Goal: Task Accomplishment & Management: Manage account settings

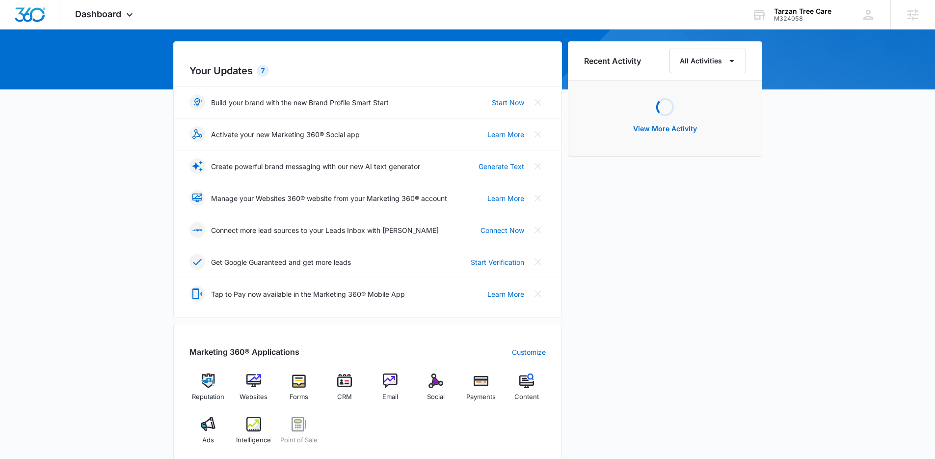
scroll to position [424, 0]
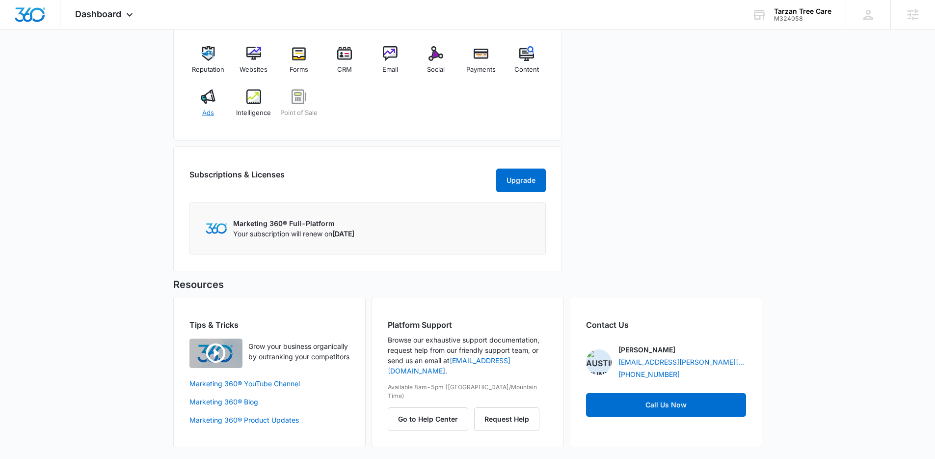
click at [213, 89] on img at bounding box center [208, 96] width 15 height 15
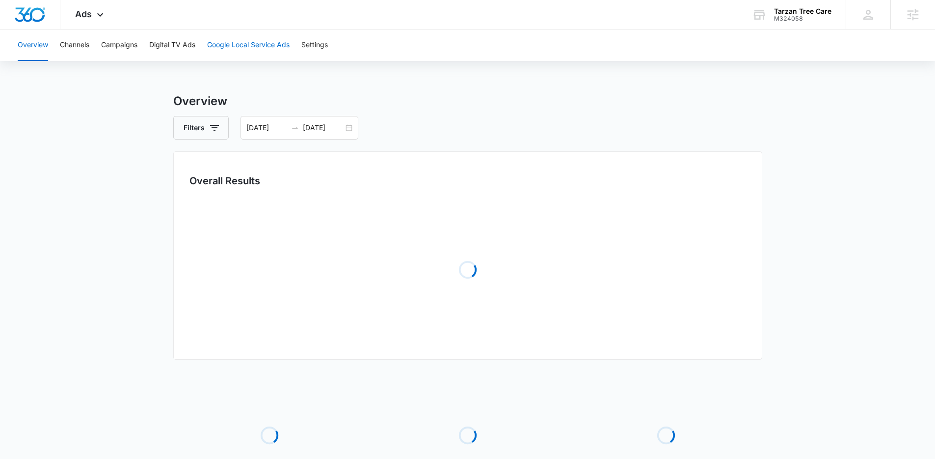
click at [272, 44] on button "Google Local Service Ads" at bounding box center [248, 44] width 82 height 31
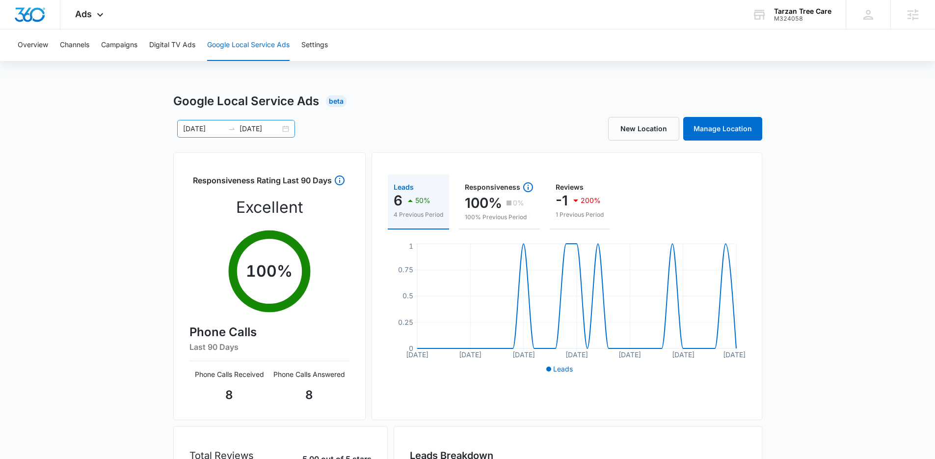
click at [286, 128] on div "08/25/2025 09/24/2025" at bounding box center [236, 129] width 118 height 18
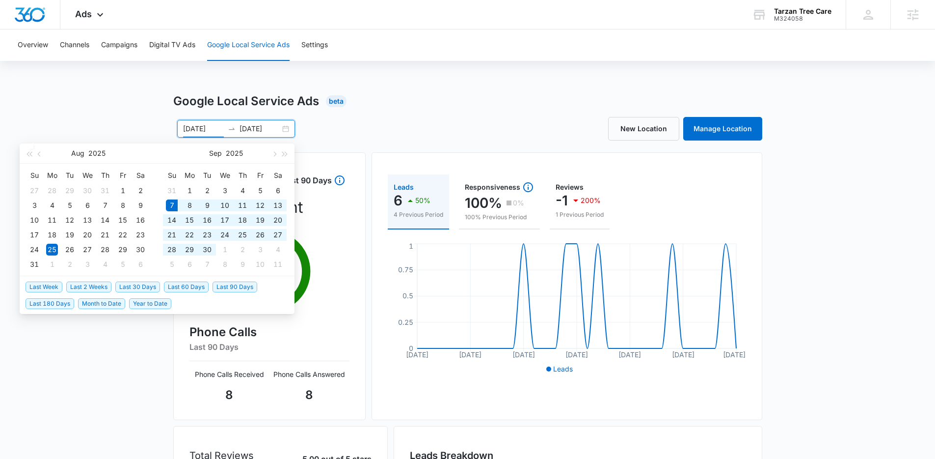
click at [142, 283] on span "Last 30 Days" at bounding box center [137, 286] width 45 height 11
type input "[DATE]"
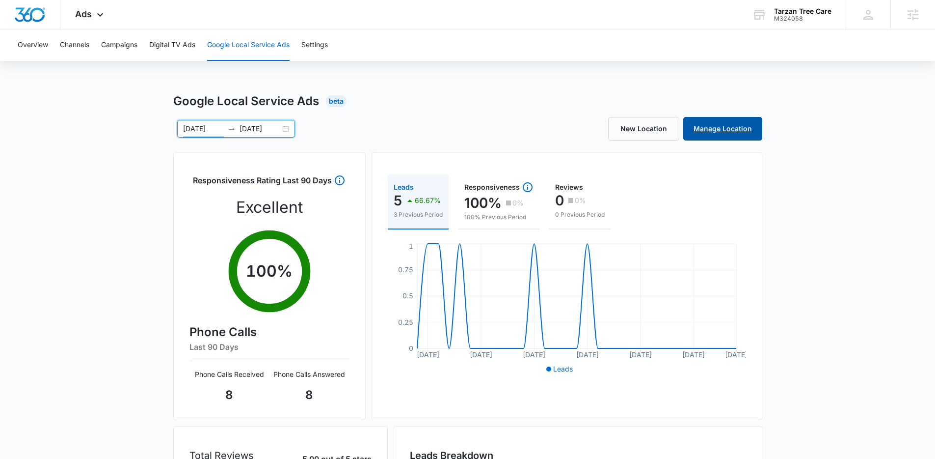
click at [744, 136] on link "Manage Location" at bounding box center [722, 129] width 79 height 24
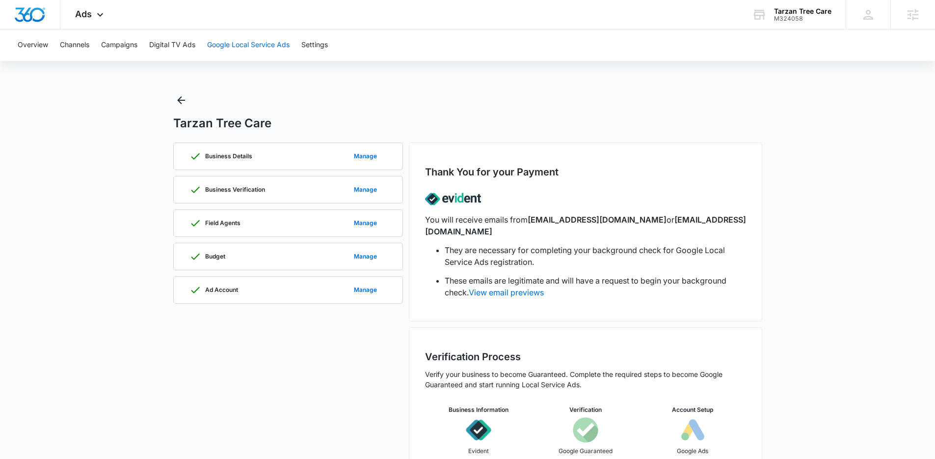
click at [266, 55] on button "Google Local Service Ads" at bounding box center [248, 44] width 82 height 31
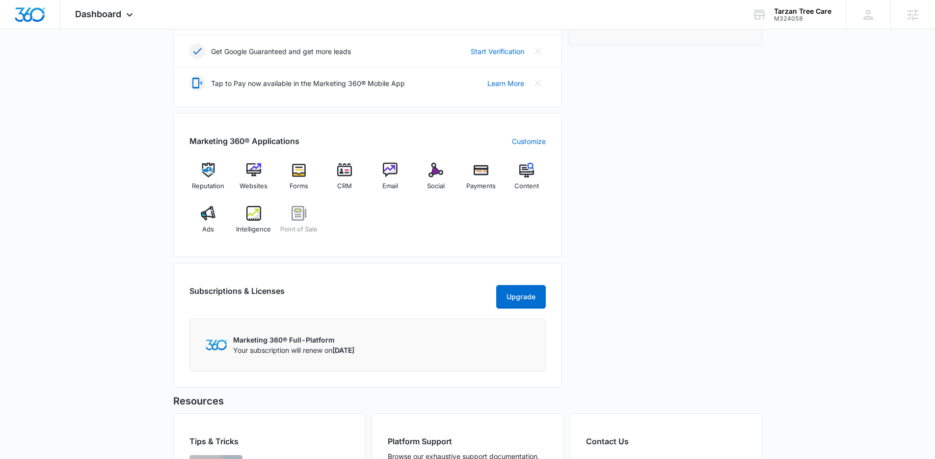
scroll to position [424, 0]
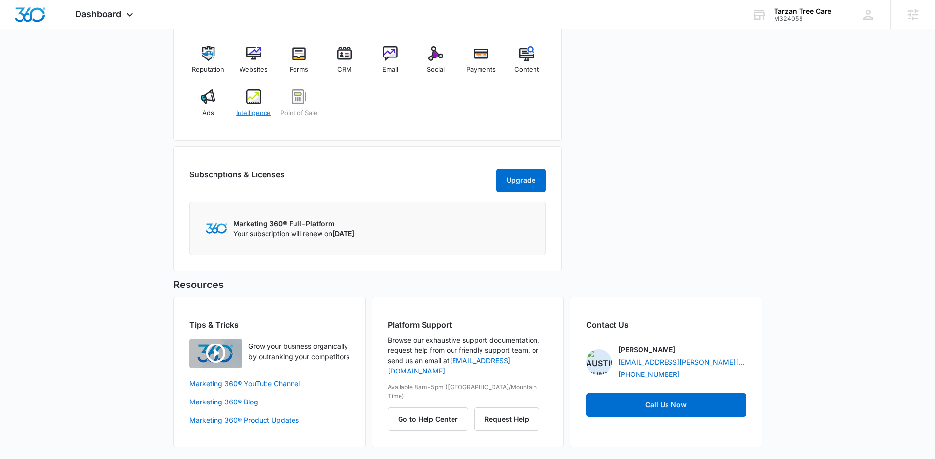
click at [245, 108] on span "Intelligence" at bounding box center [253, 113] width 35 height 10
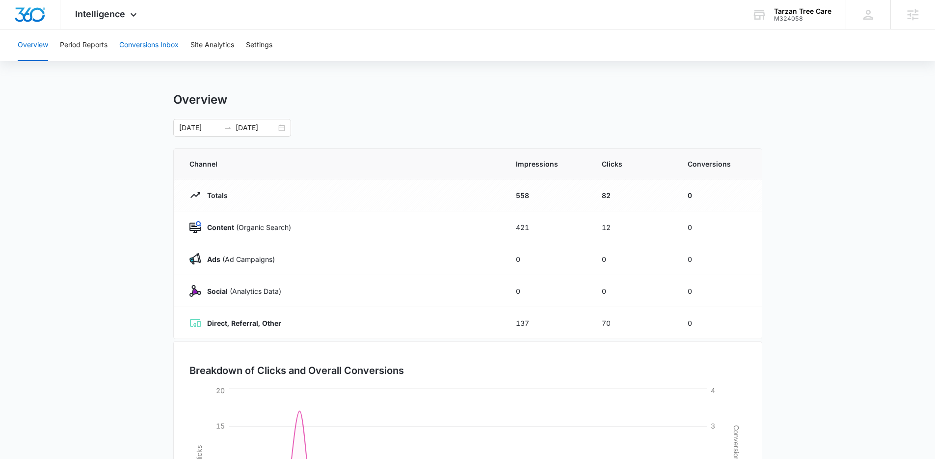
click at [174, 50] on button "Conversions Inbox" at bounding box center [148, 44] width 59 height 31
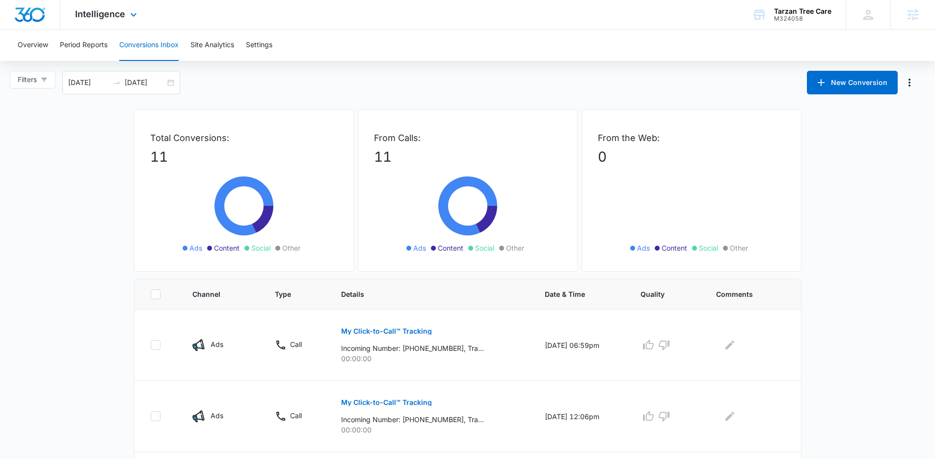
click at [110, 22] on div "Intelligence Apps Reputation Websites Forms CRM Email Social Payments POS Conte…" at bounding box center [107, 14] width 94 height 29
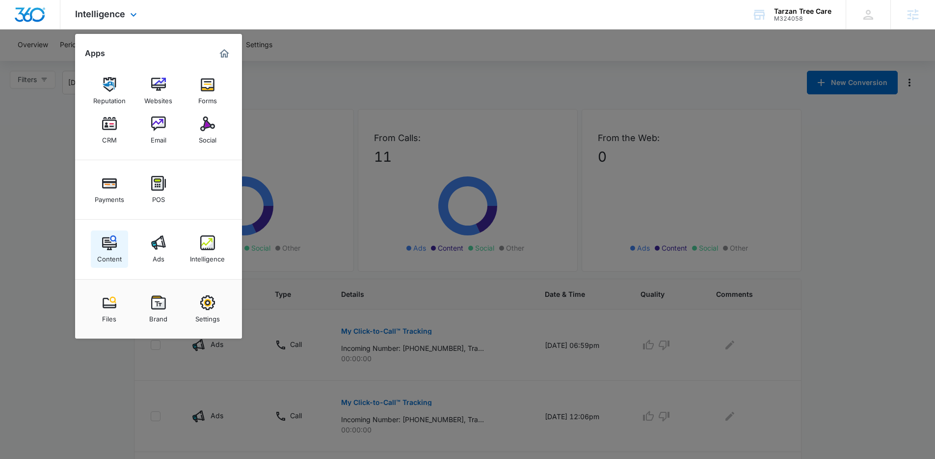
click at [105, 234] on link "Content" at bounding box center [109, 248] width 37 height 37
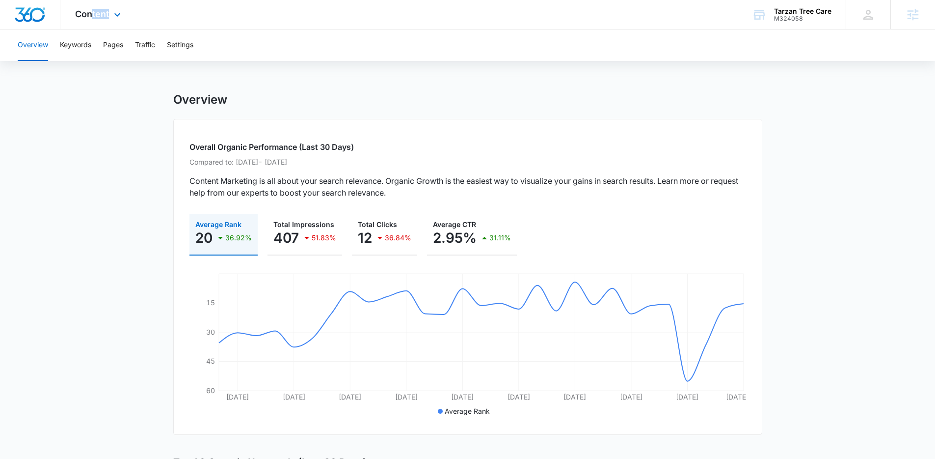
click at [90, 20] on div "Content Apps Reputation Websites Forms CRM Email Social Payments POS Content Ad…" at bounding box center [99, 14] width 78 height 29
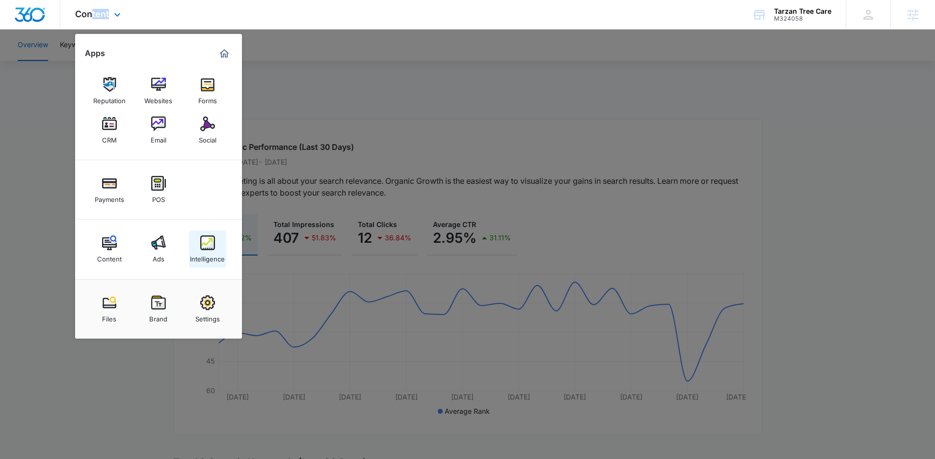
click at [203, 250] on div "Intelligence" at bounding box center [207, 256] width 35 height 13
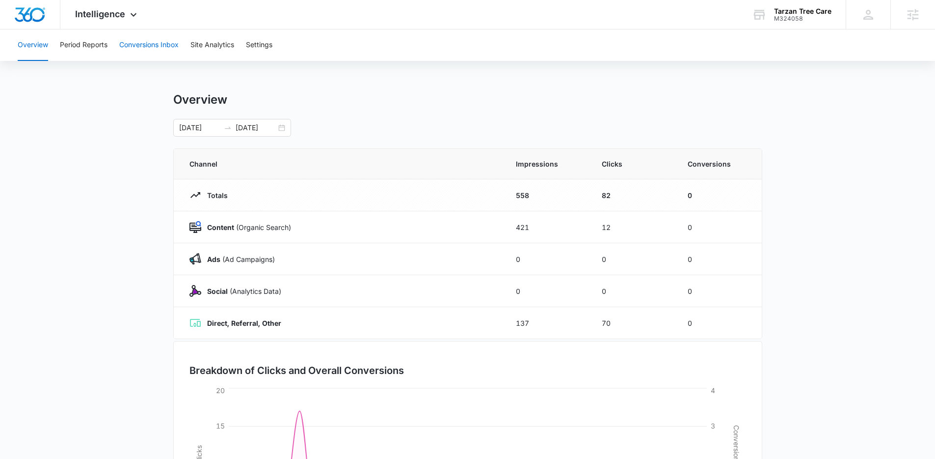
click at [153, 45] on button "Conversions Inbox" at bounding box center [148, 44] width 59 height 31
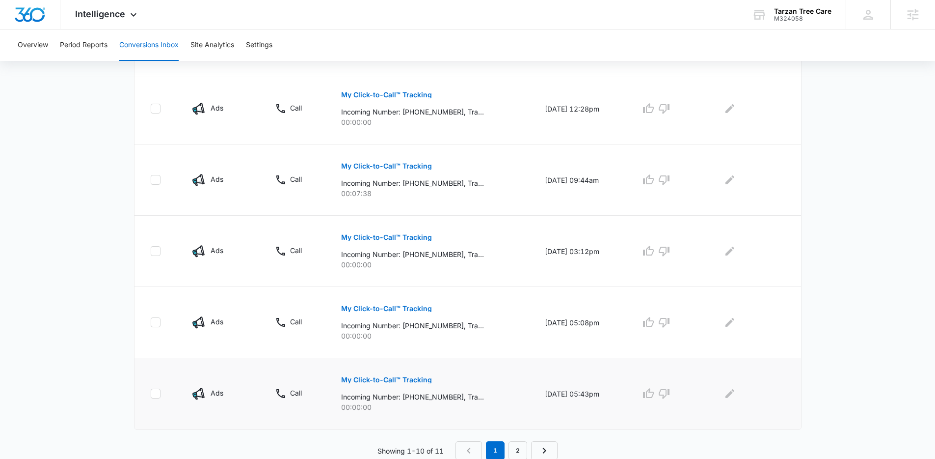
scroll to position [593, 0]
click at [521, 443] on link "2" at bounding box center [518, 449] width 19 height 19
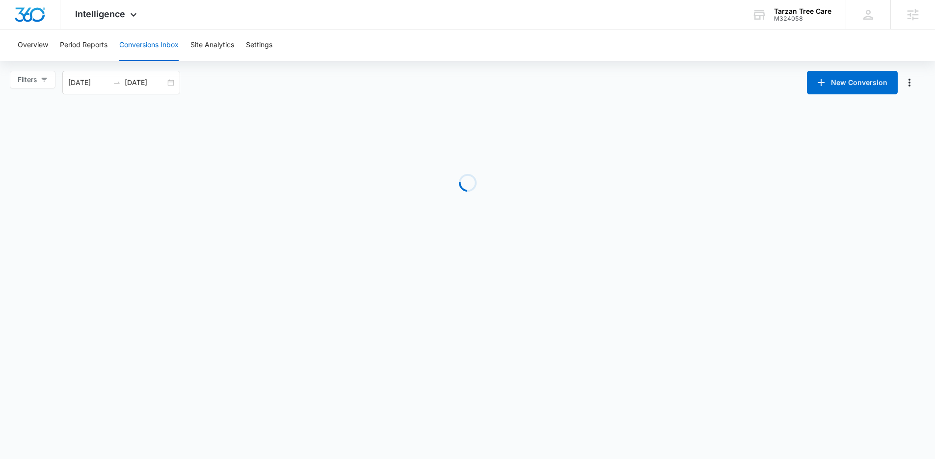
scroll to position [0, 0]
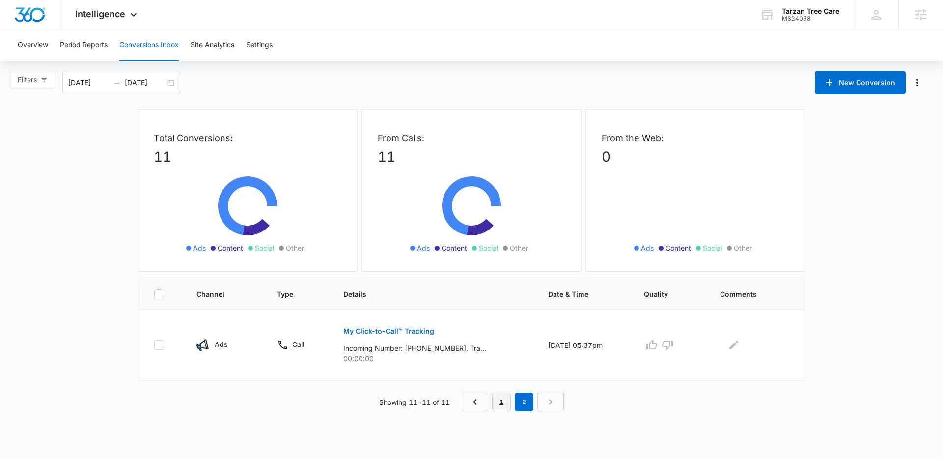
click at [500, 403] on link "1" at bounding box center [501, 401] width 19 height 19
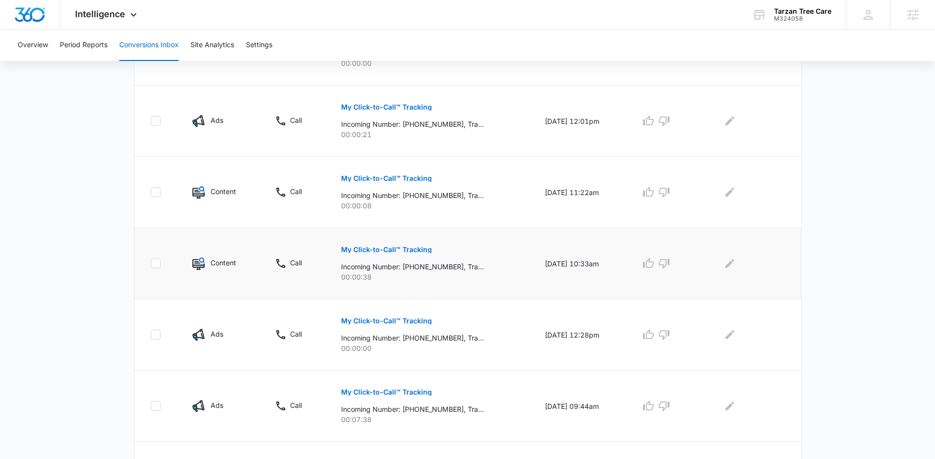
scroll to position [424, 0]
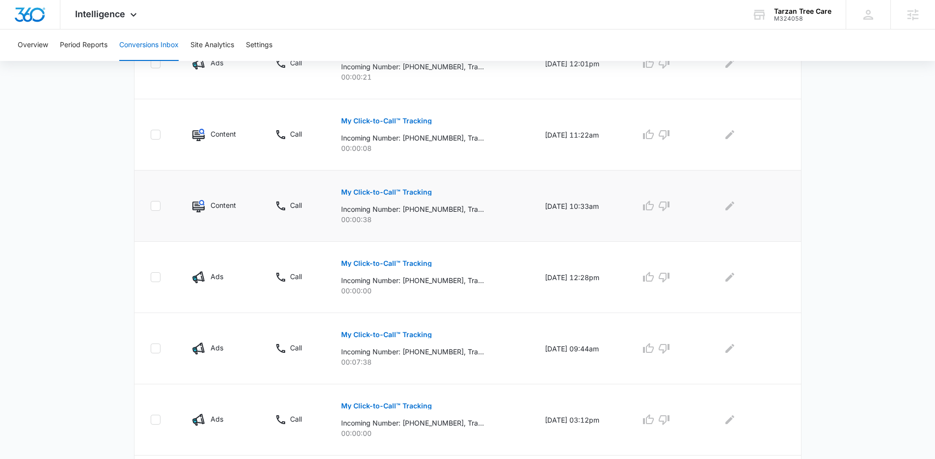
click at [402, 196] on button "My Click-to-Call™ Tracking" at bounding box center [386, 192] width 91 height 24
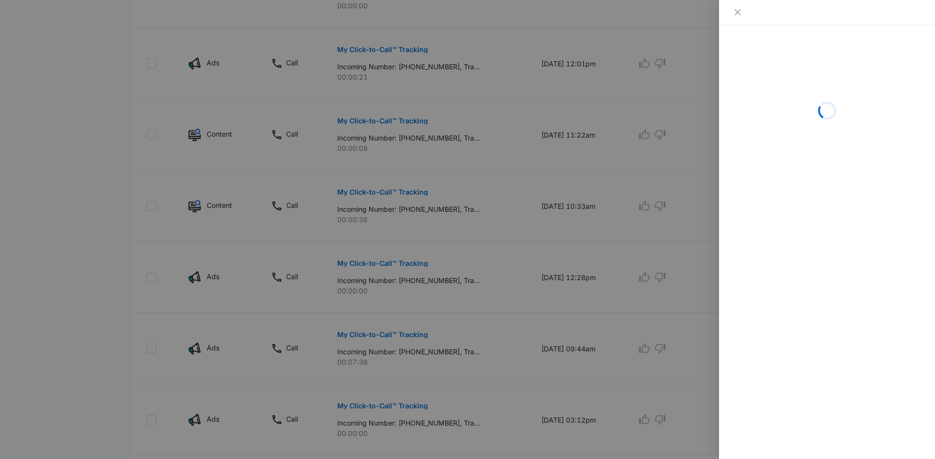
click at [478, 267] on div at bounding box center [467, 229] width 935 height 459
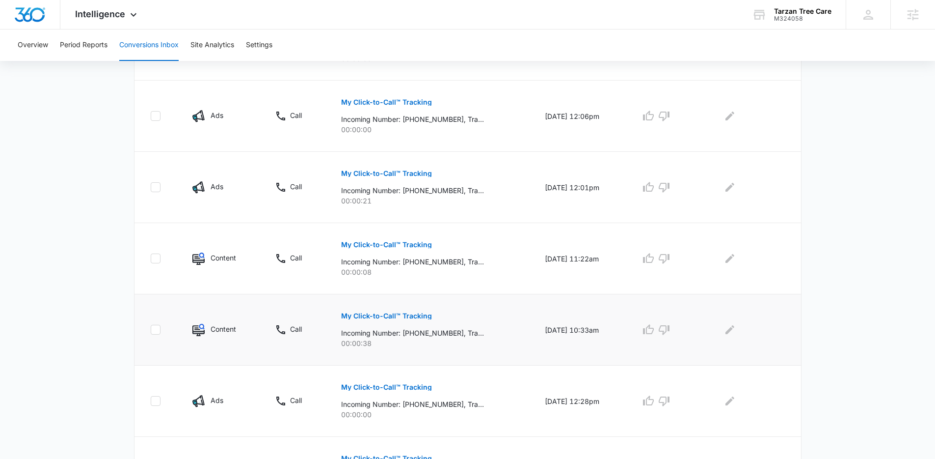
scroll to position [307, 0]
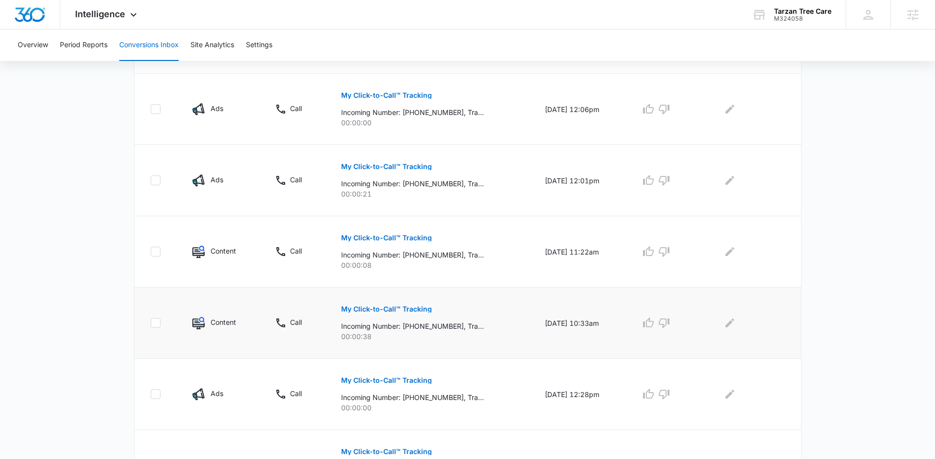
click at [409, 309] on p "My Click-to-Call™ Tracking" at bounding box center [386, 308] width 91 height 7
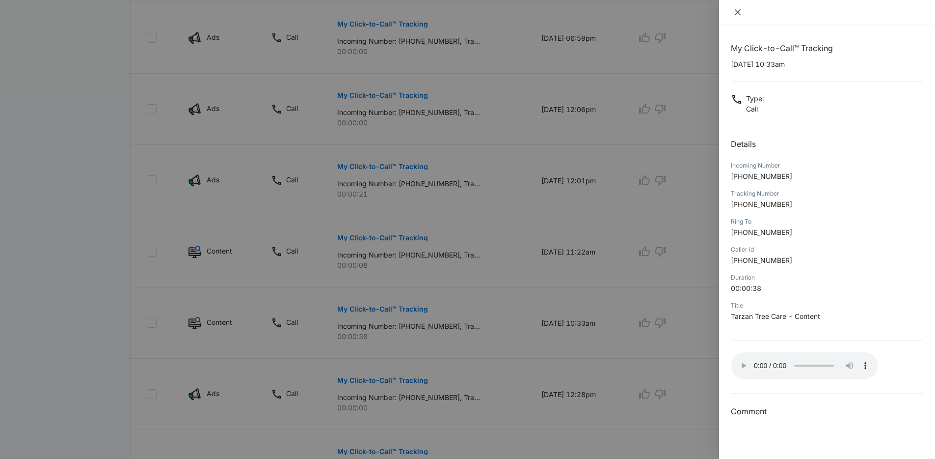
click at [738, 14] on icon "close" at bounding box center [738, 12] width 8 height 8
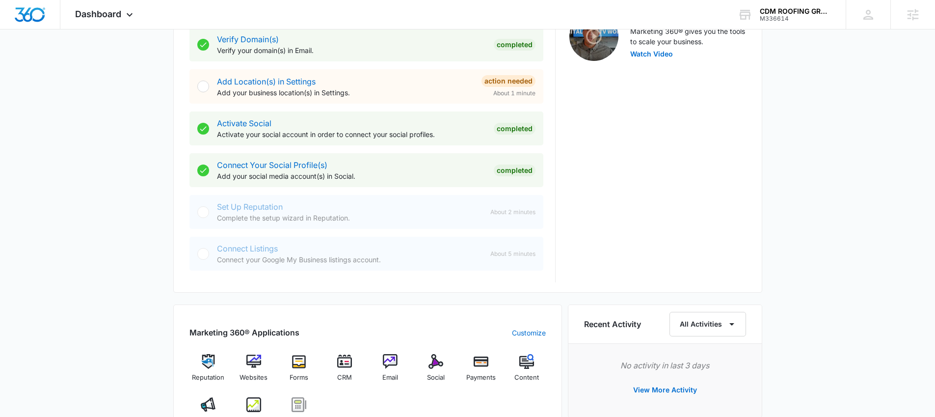
scroll to position [444, 0]
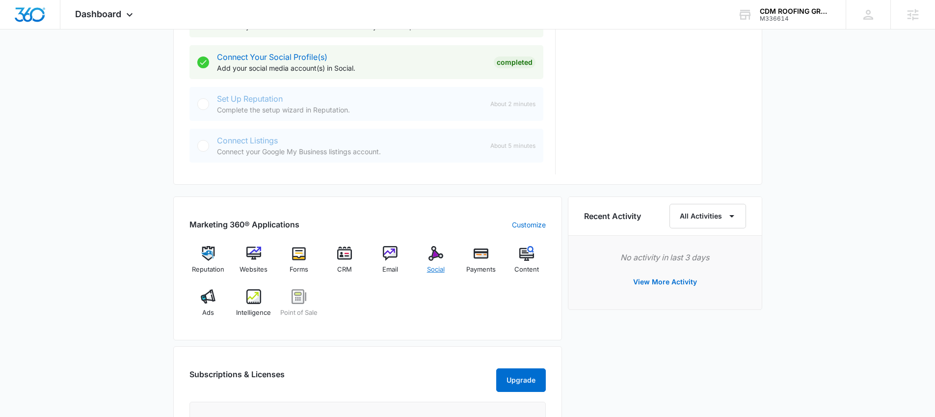
click at [445, 264] on div "Social" at bounding box center [436, 263] width 38 height 35
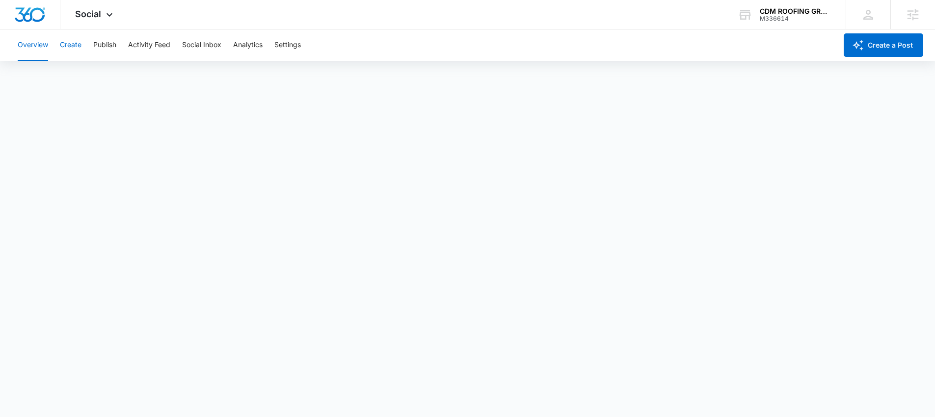
click at [70, 52] on button "Create" at bounding box center [71, 44] width 22 height 31
click at [97, 78] on button "Approvals" at bounding box center [96, 74] width 33 height 27
click at [45, 69] on button "Content Library" at bounding box center [43, 74] width 50 height 27
click at [102, 50] on button "Publish" at bounding box center [104, 44] width 23 height 31
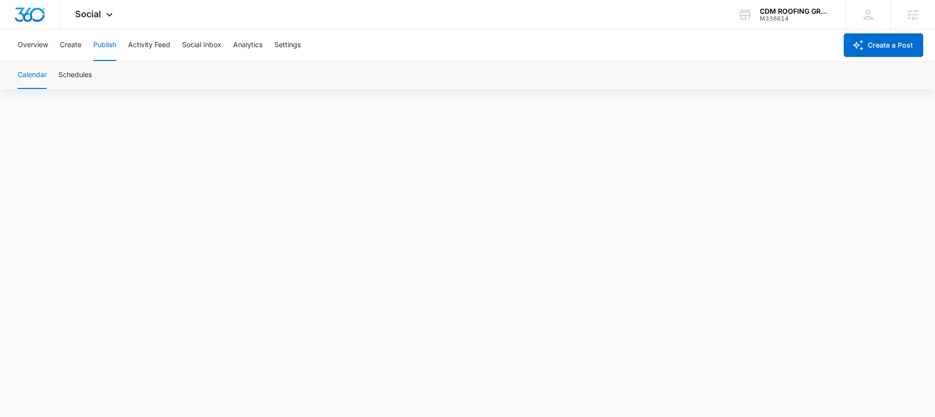
scroll to position [7, 0]
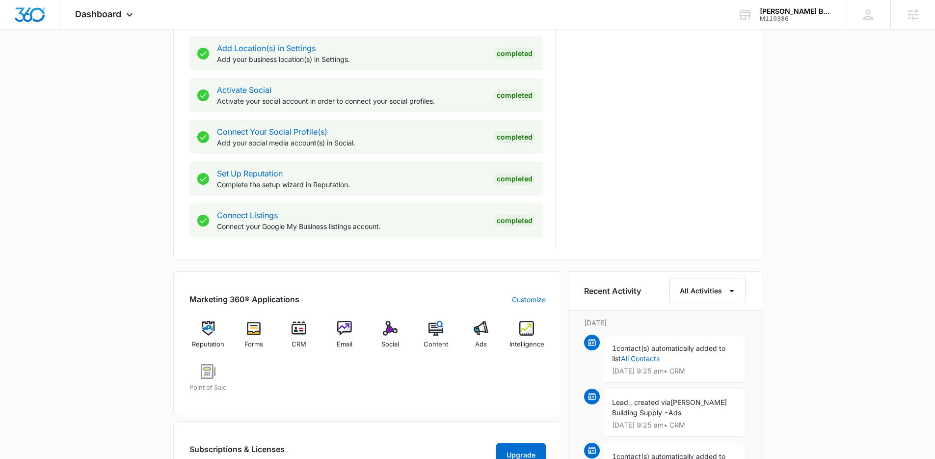
scroll to position [388, 0]
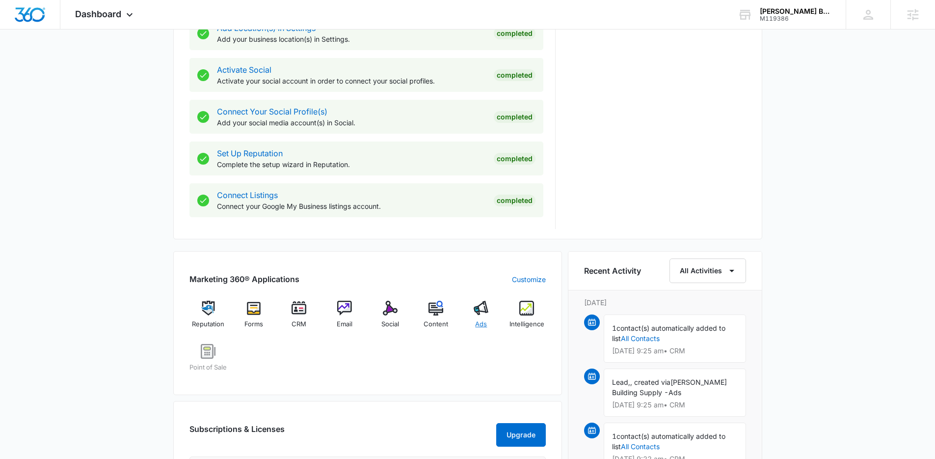
click at [491, 317] on div "Ads" at bounding box center [482, 317] width 38 height 35
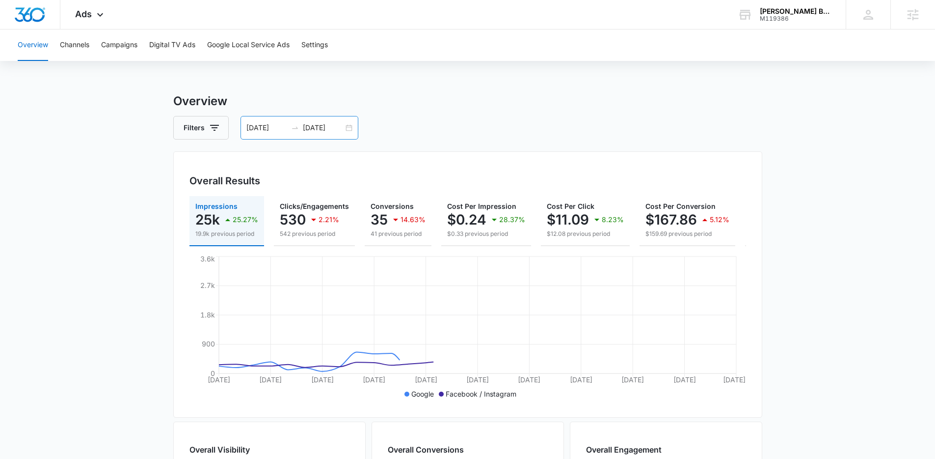
click at [351, 127] on div "08/25/2025 09/24/2025" at bounding box center [300, 128] width 118 height 24
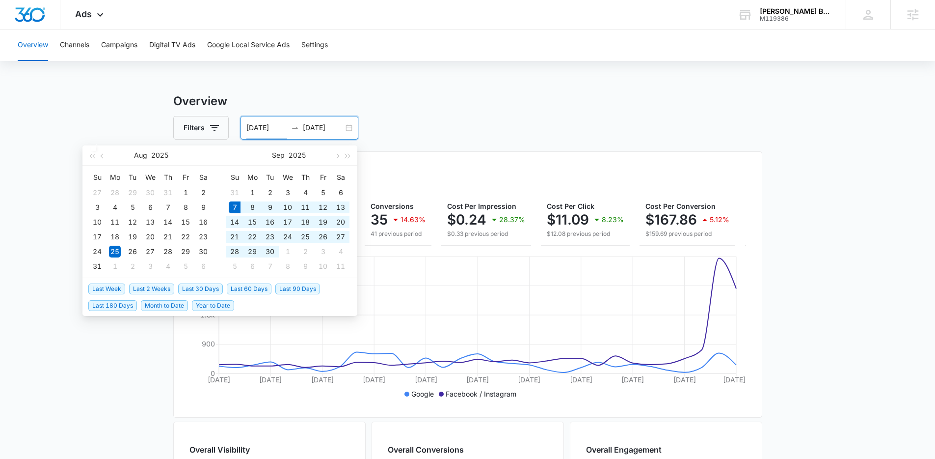
click at [213, 291] on span "Last 30 Days" at bounding box center [200, 288] width 45 height 11
type input "[DATE]"
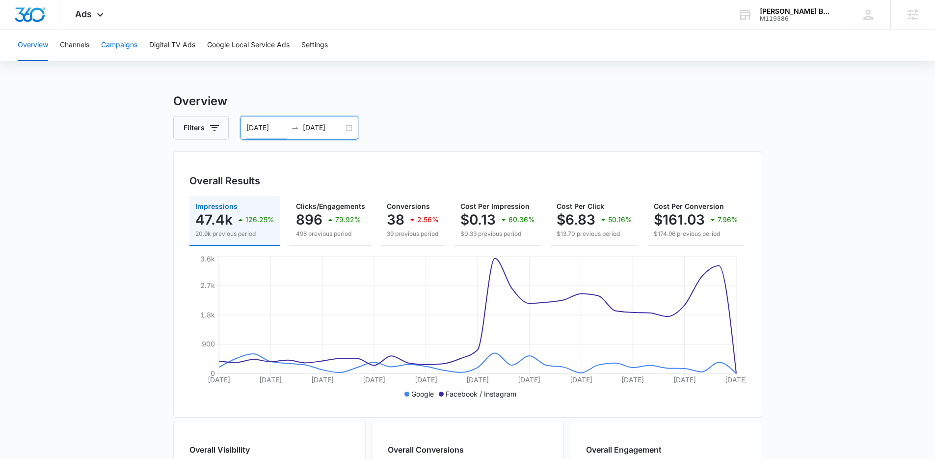
click at [132, 48] on button "Campaigns" at bounding box center [119, 44] width 36 height 31
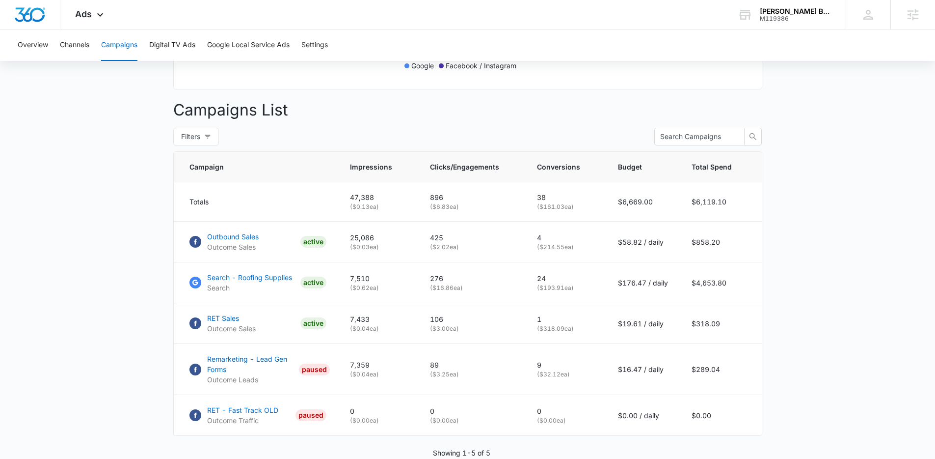
scroll to position [189, 0]
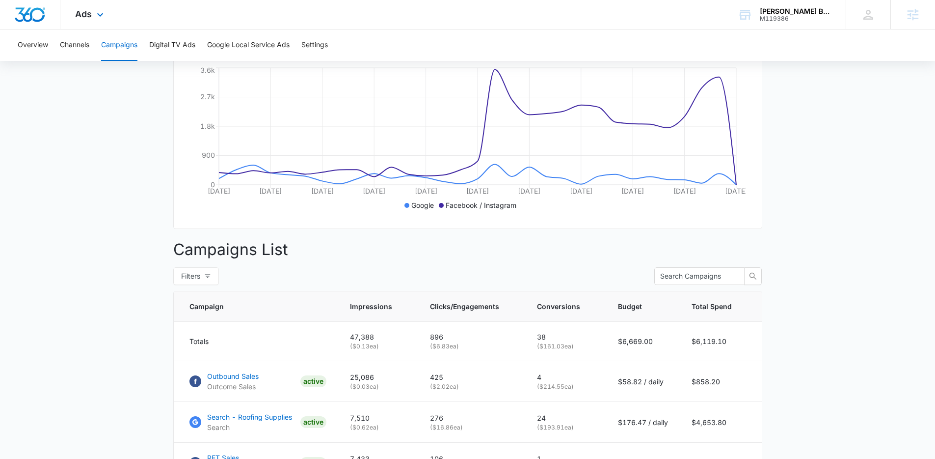
click at [95, 24] on div "Ads Apps Reputation Forms CRM Email Social POS Content Ads Intelligence Files B…" at bounding box center [90, 14] width 60 height 29
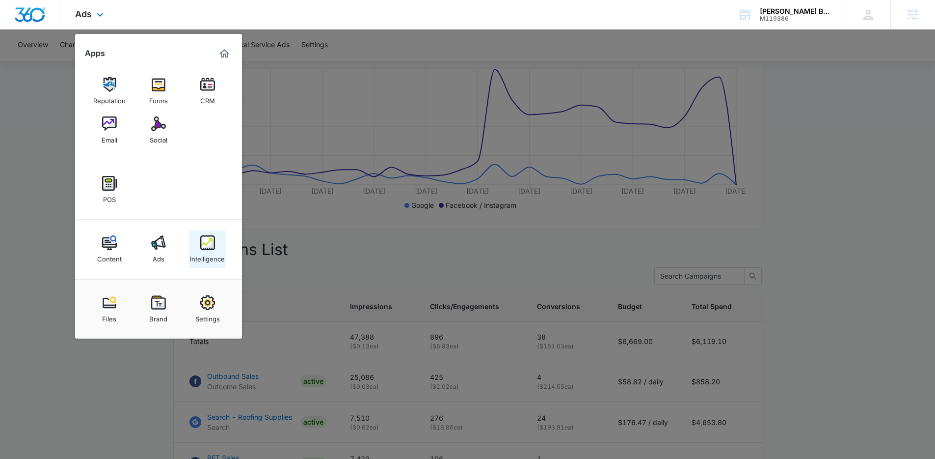
click at [203, 263] on link "Intelligence" at bounding box center [207, 248] width 37 height 37
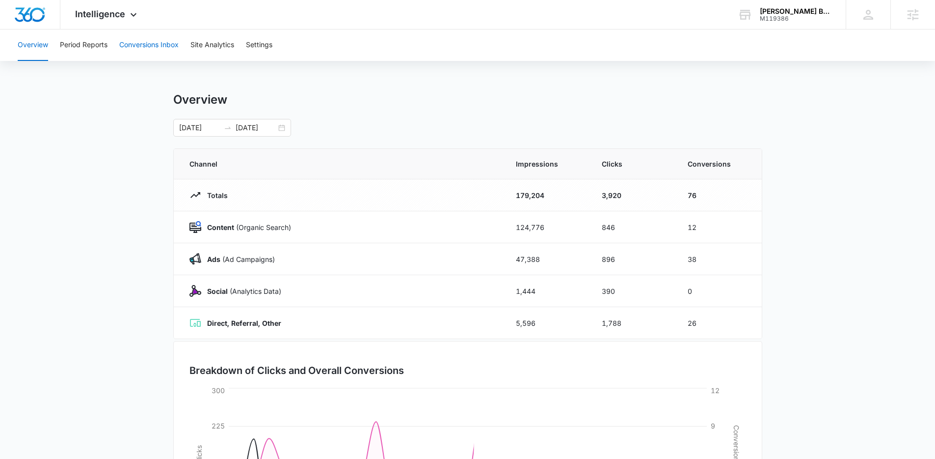
click at [152, 51] on button "Conversions Inbox" at bounding box center [148, 44] width 59 height 31
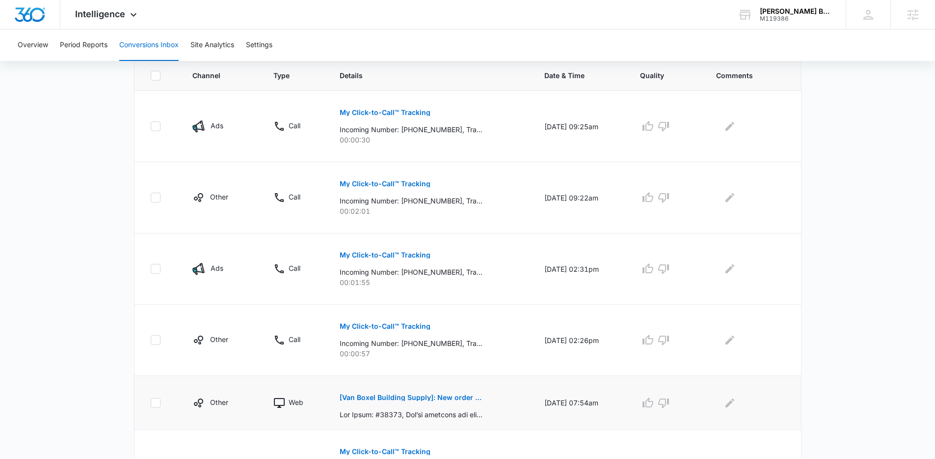
scroll to position [265, 0]
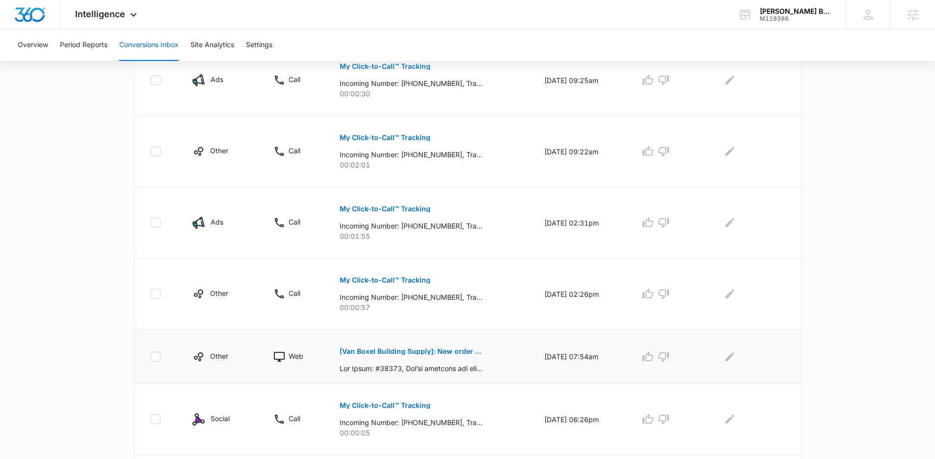
click at [445, 354] on p "[Van Boxel Building Supply]: New order #71164" at bounding box center [411, 351] width 143 height 7
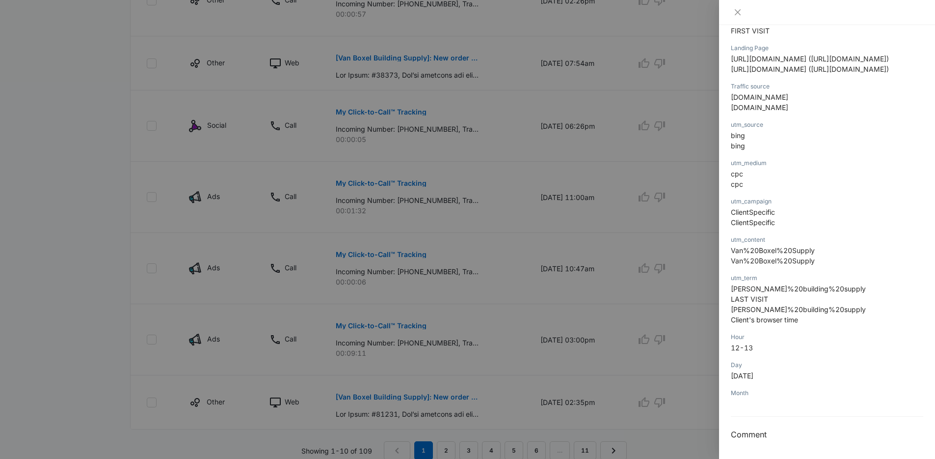
scroll to position [587, 0]
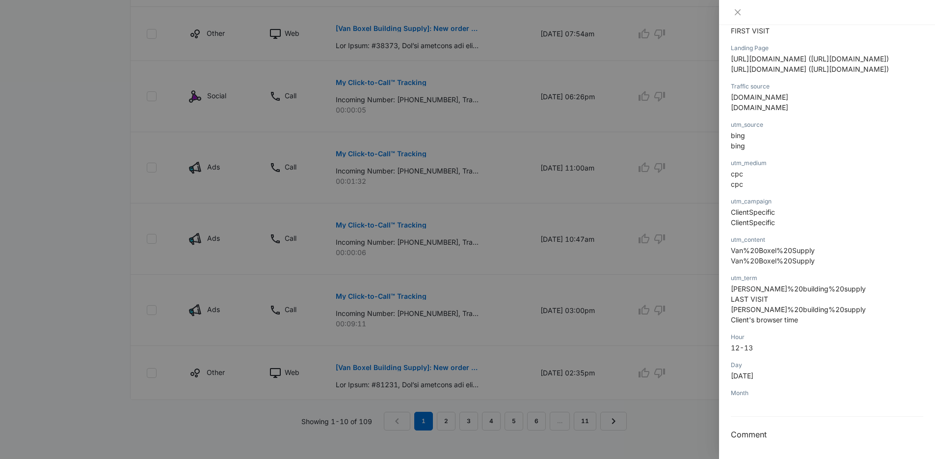
click at [499, 240] on div at bounding box center [467, 229] width 935 height 459
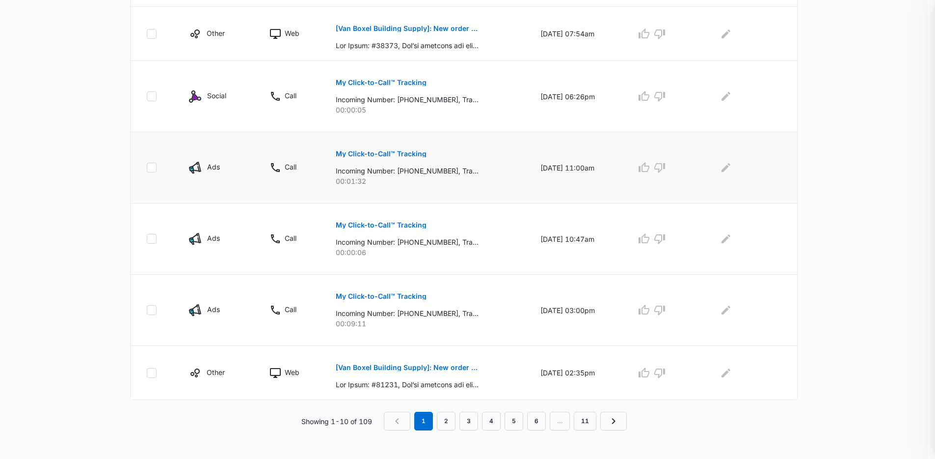
scroll to position [559, 0]
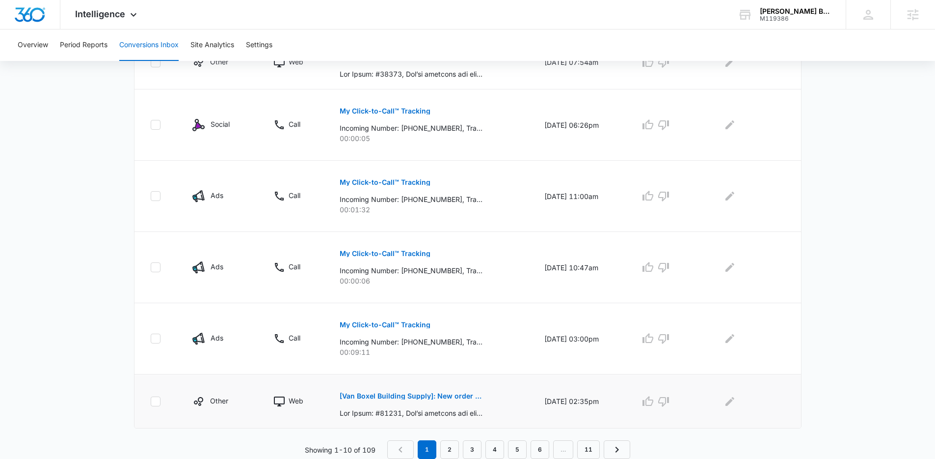
click at [439, 391] on button "[Van Boxel Building Supply]: New order #69863" at bounding box center [411, 396] width 143 height 24
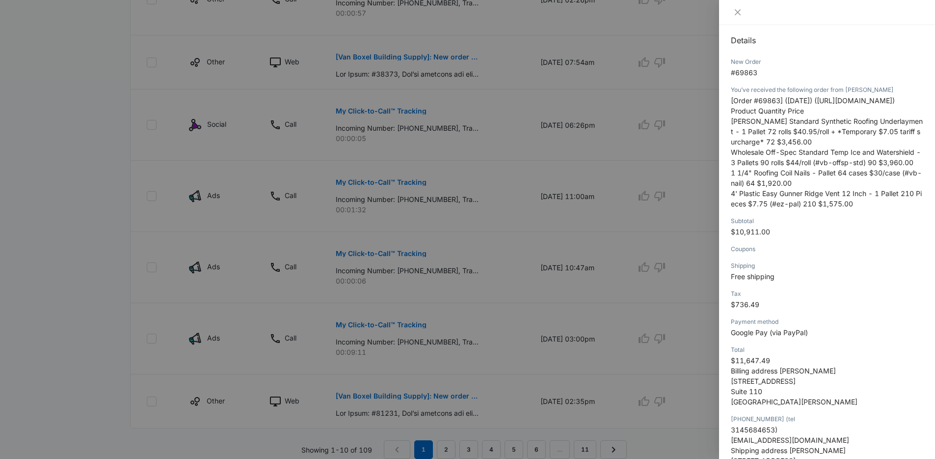
scroll to position [0, 0]
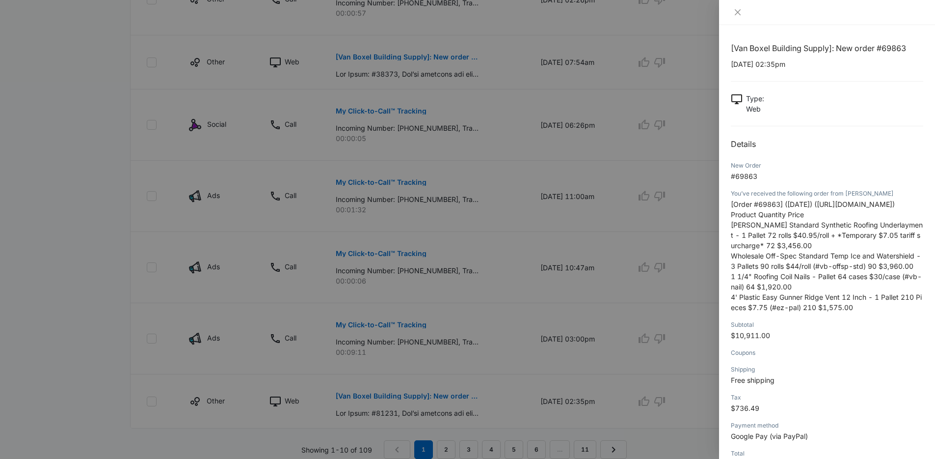
click at [522, 276] on div at bounding box center [467, 229] width 935 height 459
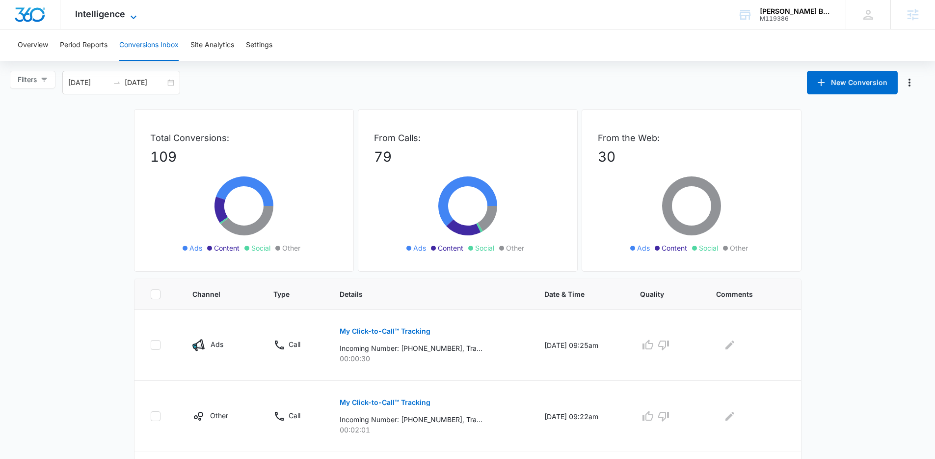
click at [104, 17] on span "Intelligence" at bounding box center [100, 14] width 50 height 10
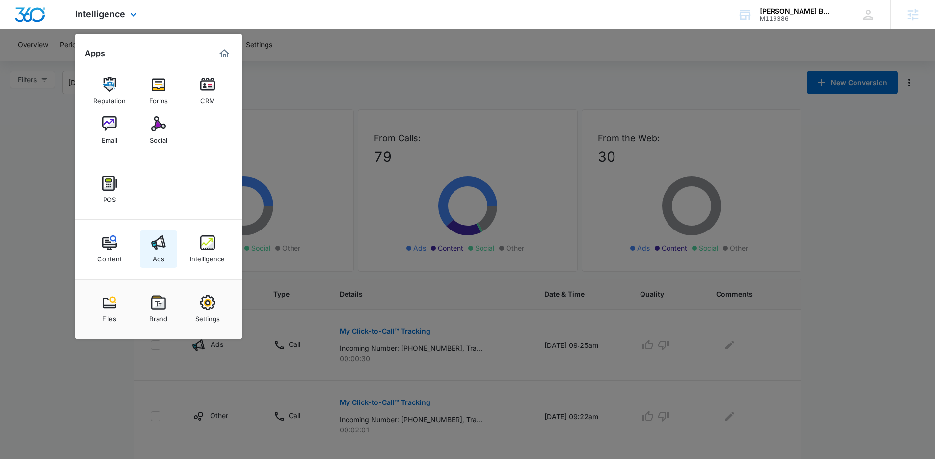
click at [165, 240] on img at bounding box center [158, 242] width 15 height 15
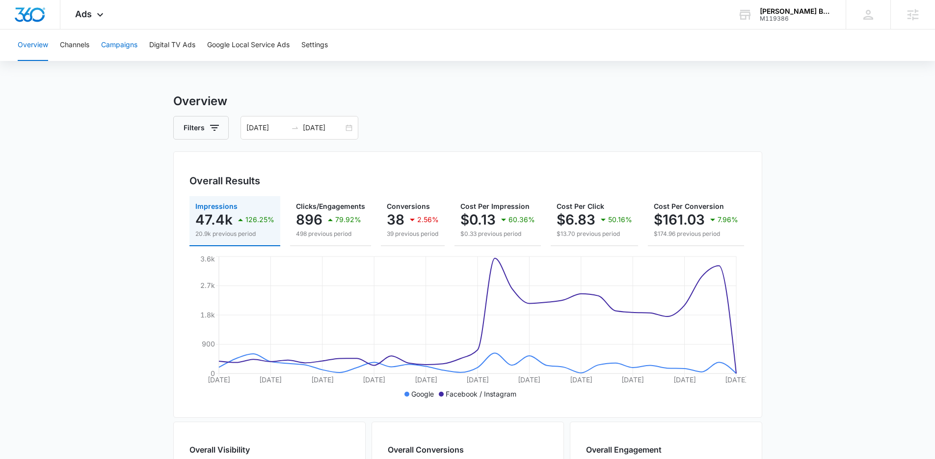
click at [120, 49] on button "Campaigns" at bounding box center [119, 44] width 36 height 31
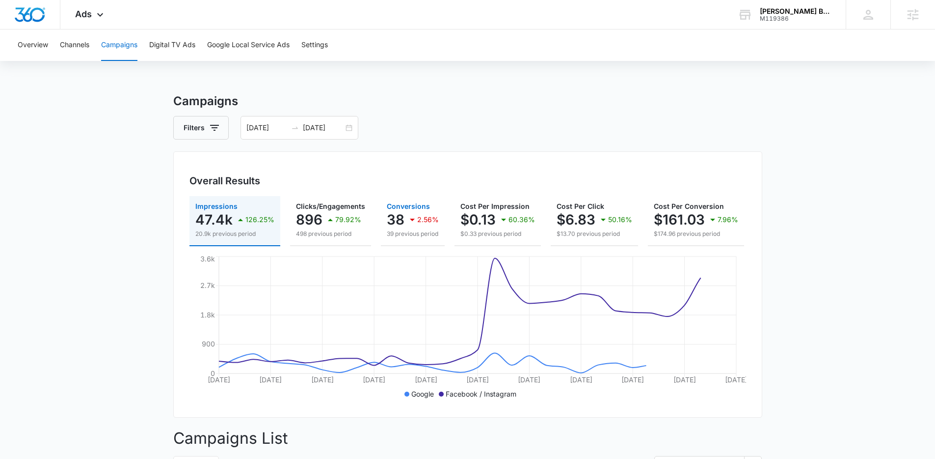
click at [407, 217] on icon "button" at bounding box center [413, 220] width 12 height 12
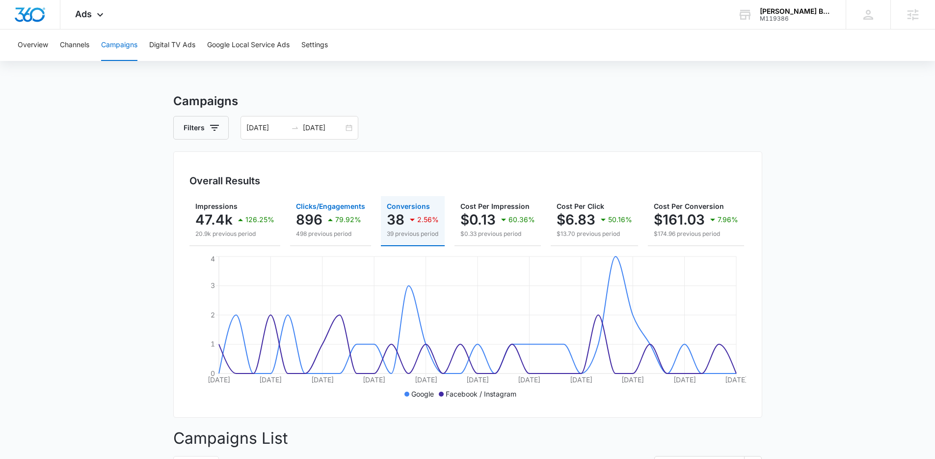
click at [325, 219] on icon "button" at bounding box center [331, 220] width 12 height 12
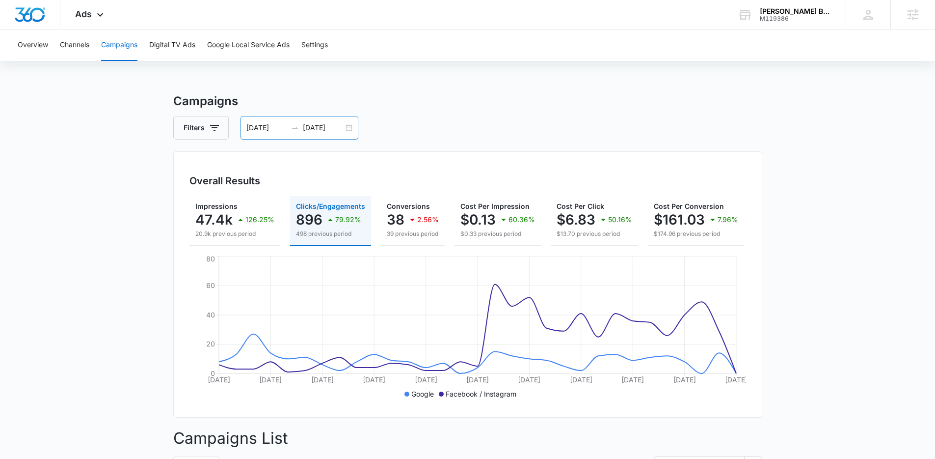
click at [350, 133] on div "09/07/2025 10/07/2025" at bounding box center [300, 128] width 118 height 24
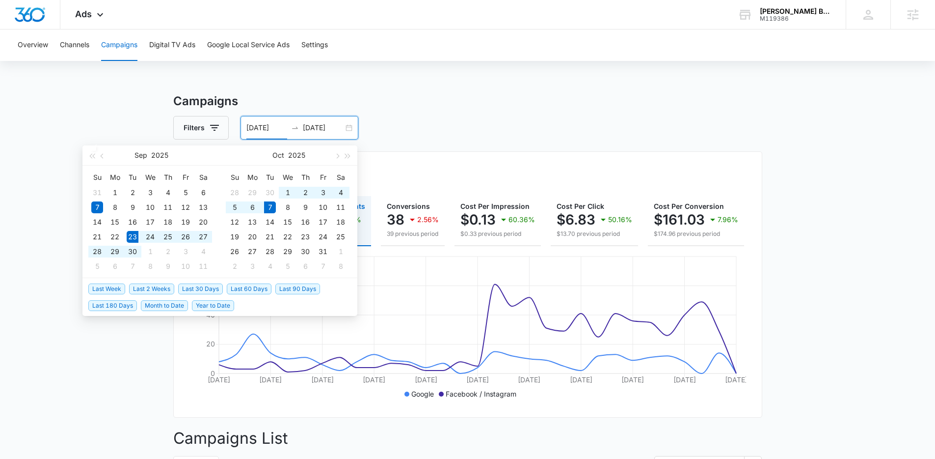
click at [163, 291] on span "Last 2 Weeks" at bounding box center [151, 288] width 45 height 11
type input "09/23/2025"
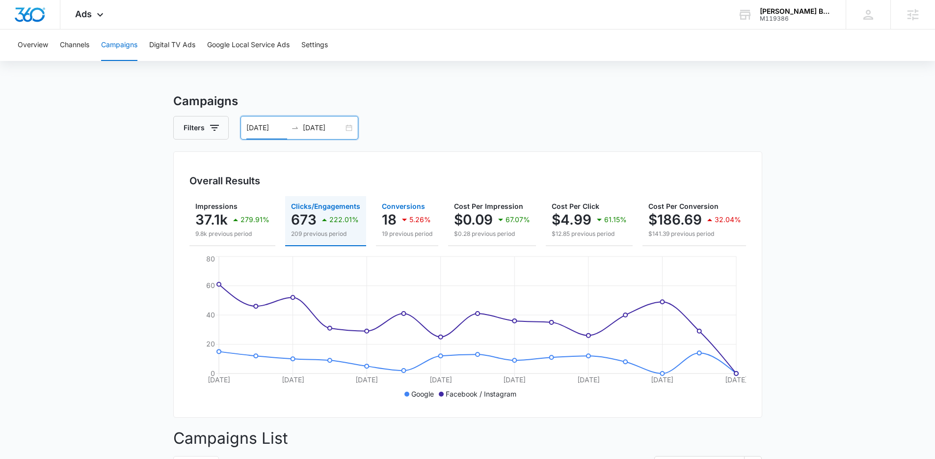
click at [401, 212] on div "5.26%" at bounding box center [415, 220] width 32 height 20
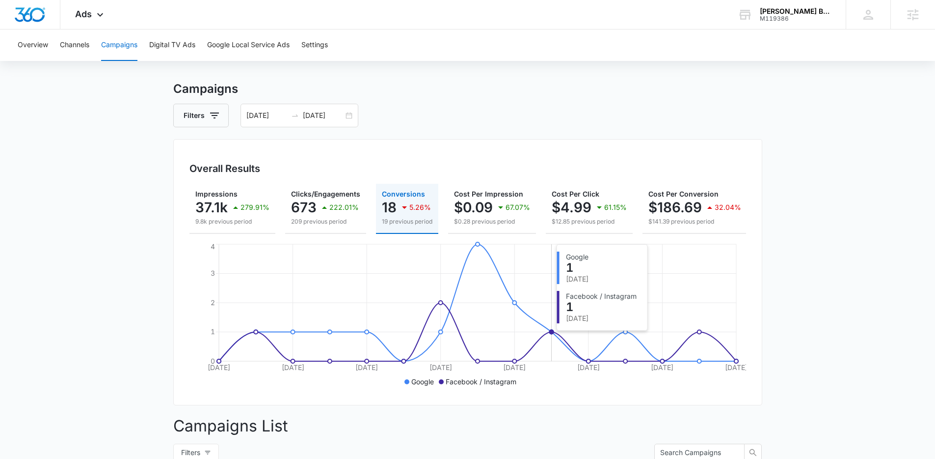
scroll to position [19, 0]
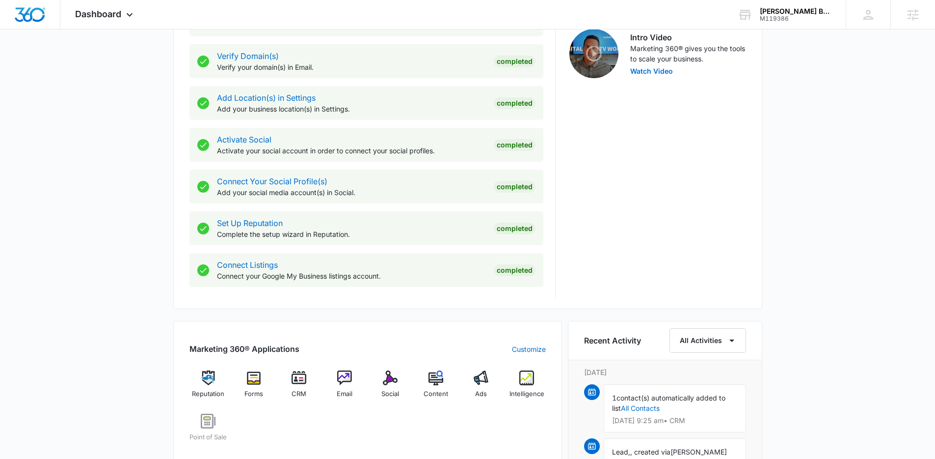
scroll to position [478, 0]
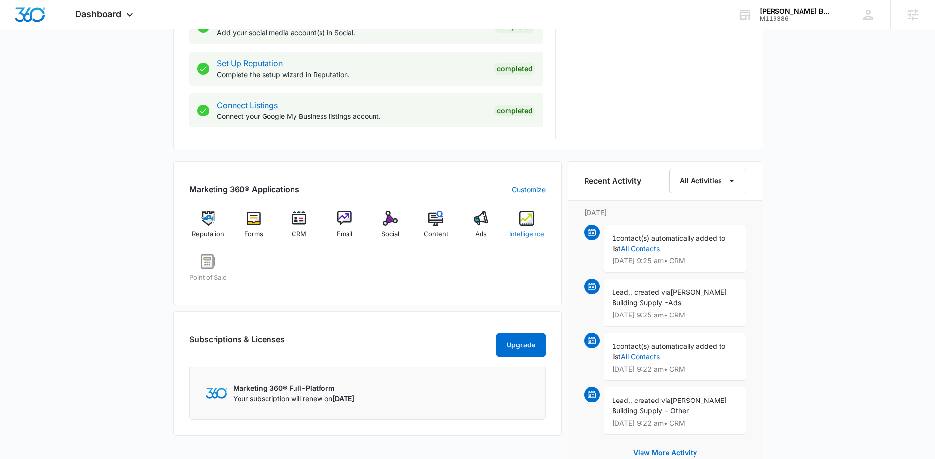
click at [545, 221] on div "Marketing 360® Applications Customize Reputation Forms CRM Email Social Content…" at bounding box center [367, 233] width 389 height 144
click at [535, 224] on div "Intelligence" at bounding box center [527, 228] width 38 height 35
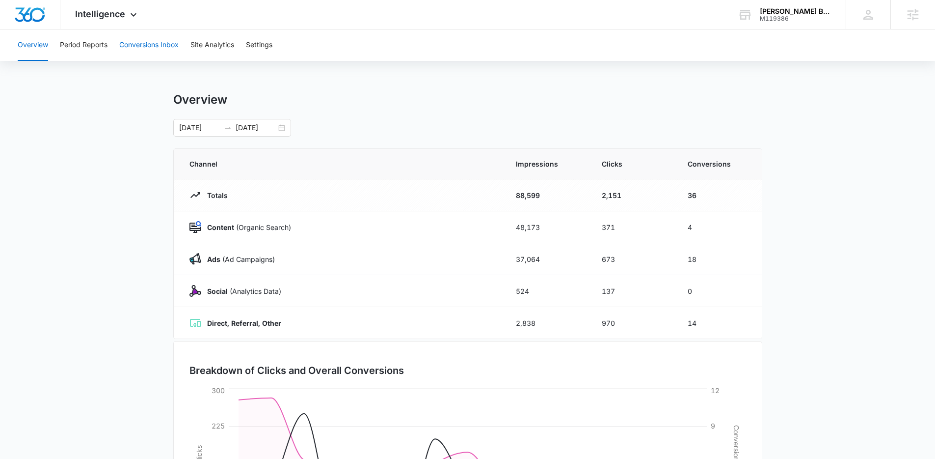
click at [165, 55] on button "Conversions Inbox" at bounding box center [148, 44] width 59 height 31
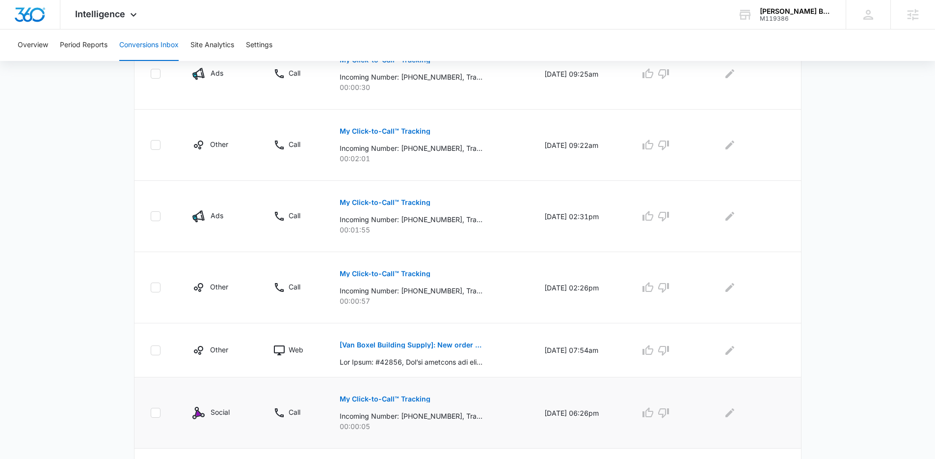
scroll to position [386, 0]
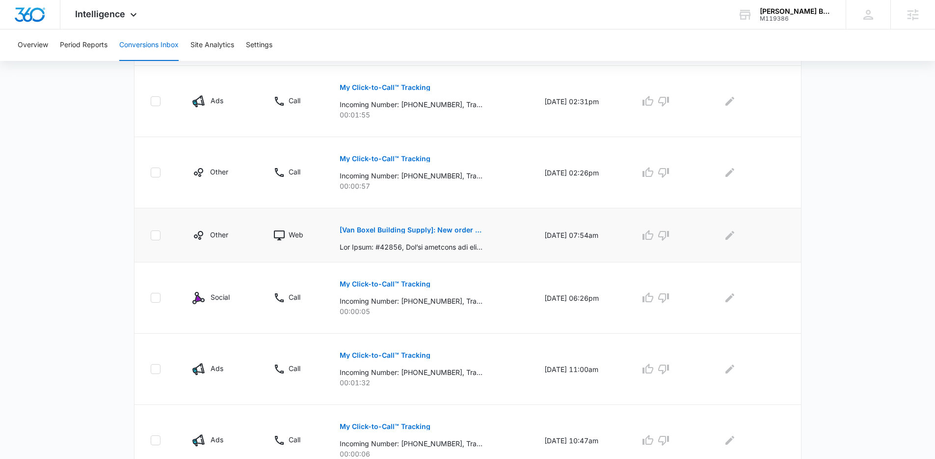
click at [434, 228] on p "[Van Boxel Building Supply]: New order #71164" at bounding box center [411, 229] width 143 height 7
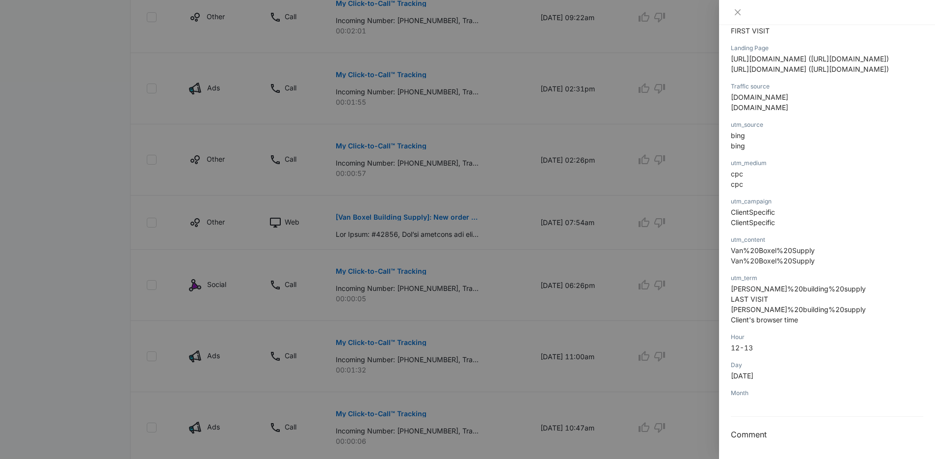
scroll to position [404, 0]
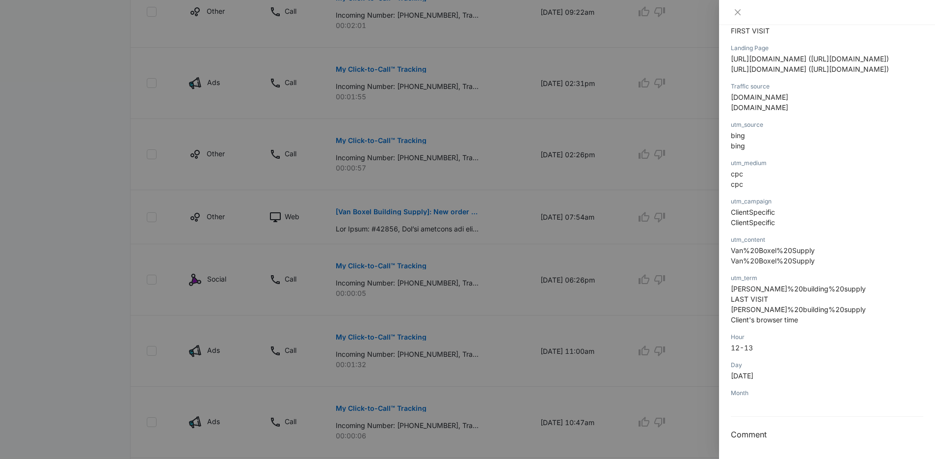
click at [518, 205] on div at bounding box center [467, 229] width 935 height 459
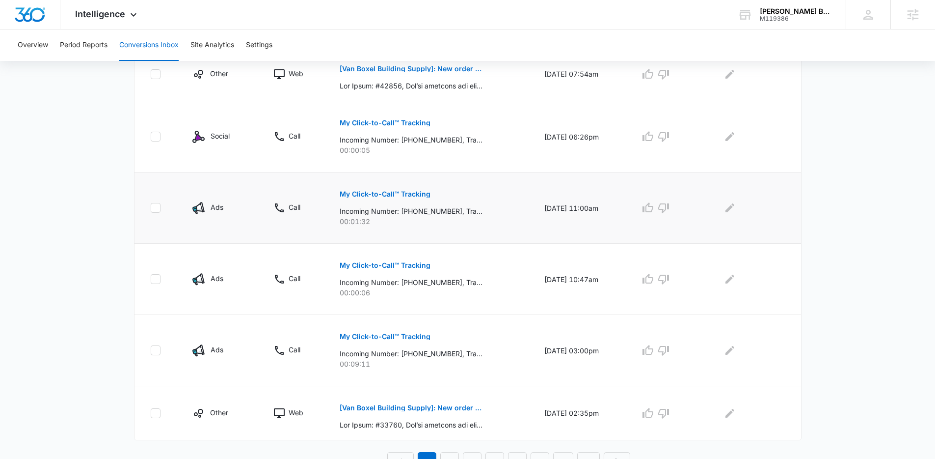
scroll to position [559, 0]
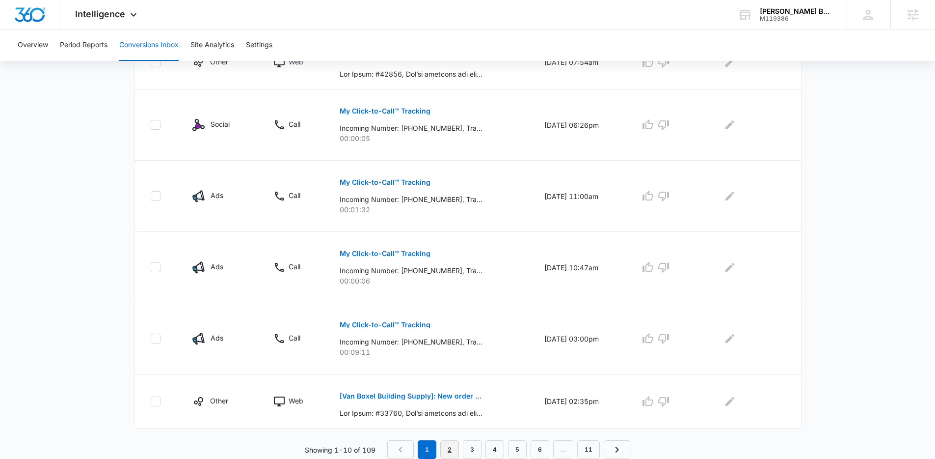
click at [458, 442] on link "2" at bounding box center [449, 449] width 19 height 19
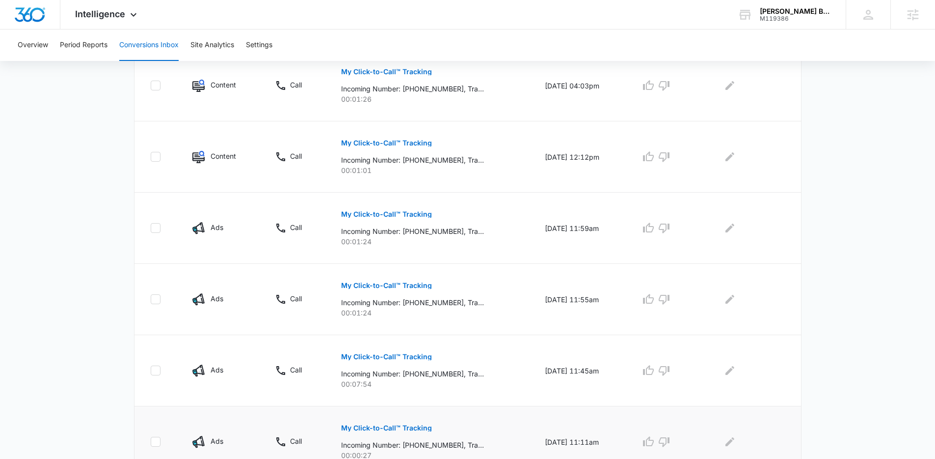
scroll to position [593, 0]
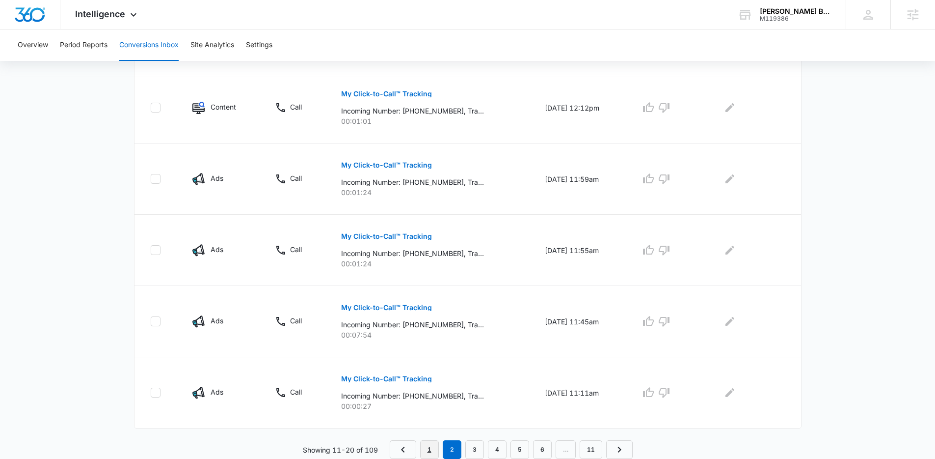
click at [433, 455] on link "1" at bounding box center [429, 449] width 19 height 19
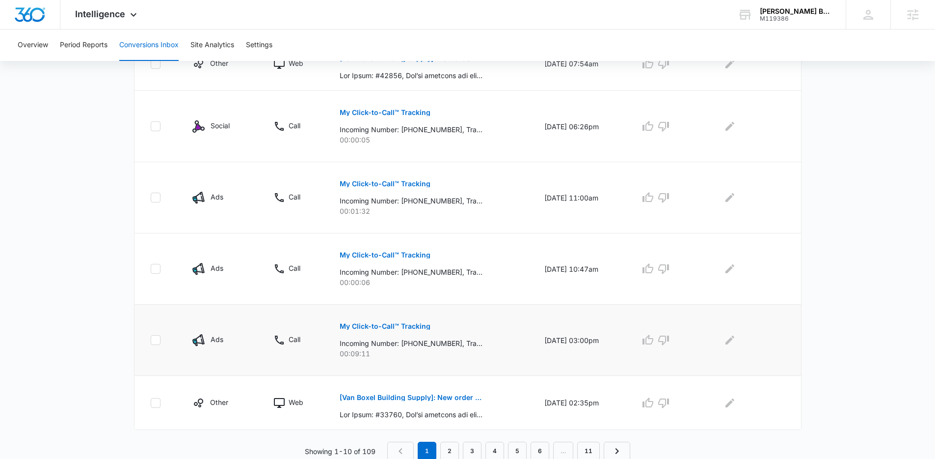
scroll to position [559, 0]
click at [457, 393] on p "[Van Boxel Building Supply]: New order #69863" at bounding box center [411, 395] width 143 height 7
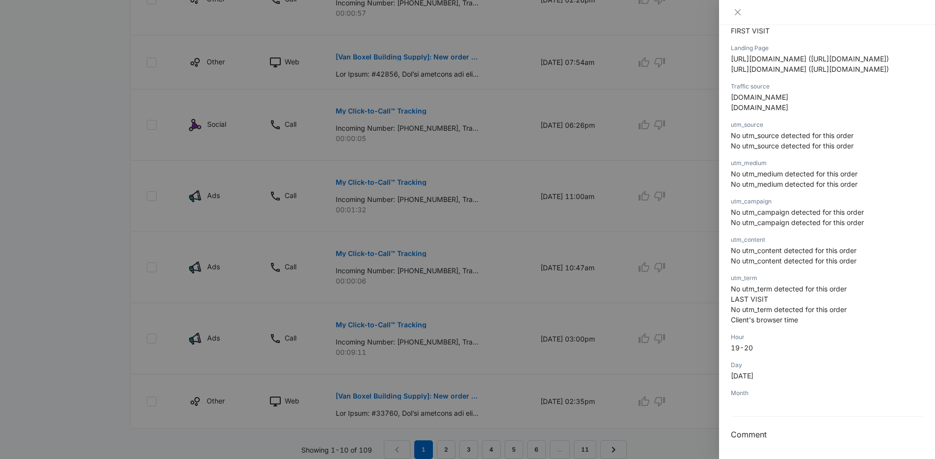
scroll to position [561, 0]
click at [554, 291] on div at bounding box center [467, 229] width 935 height 459
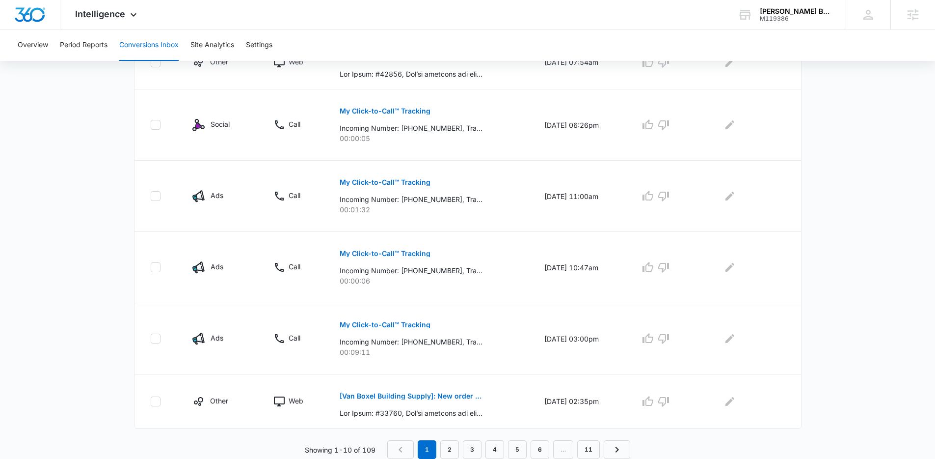
scroll to position [559, 0]
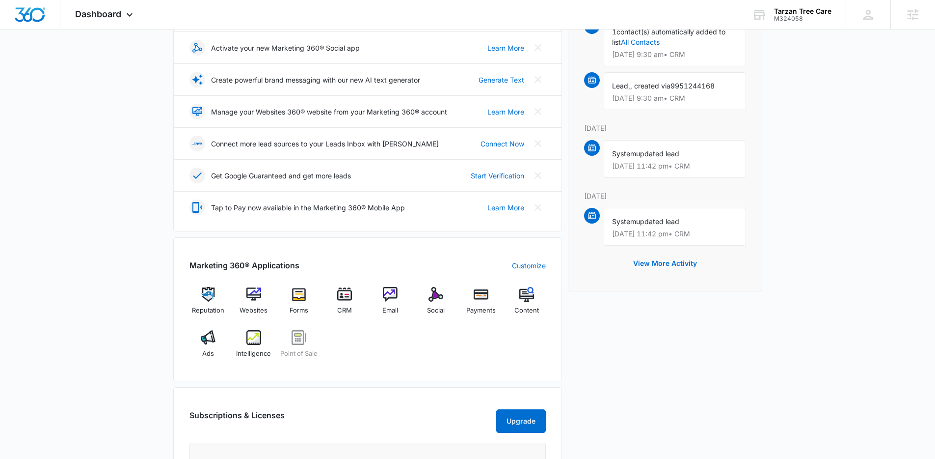
scroll to position [424, 0]
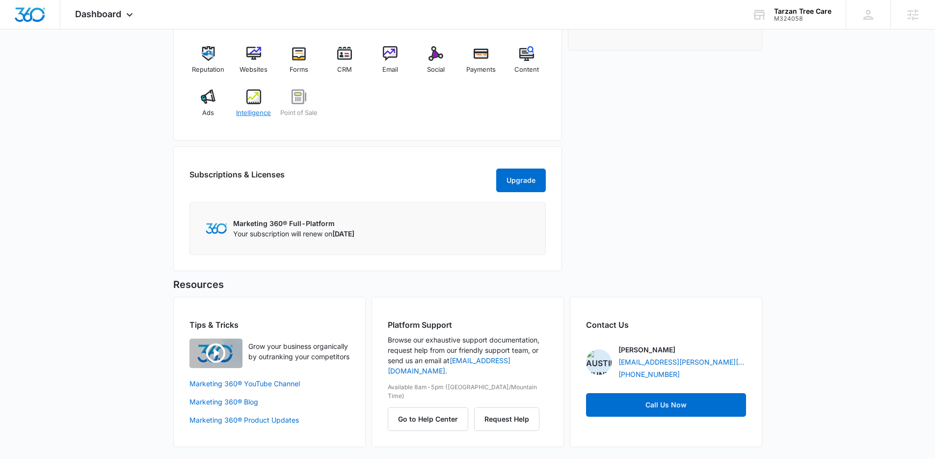
click at [261, 108] on span "Intelligence" at bounding box center [253, 113] width 35 height 10
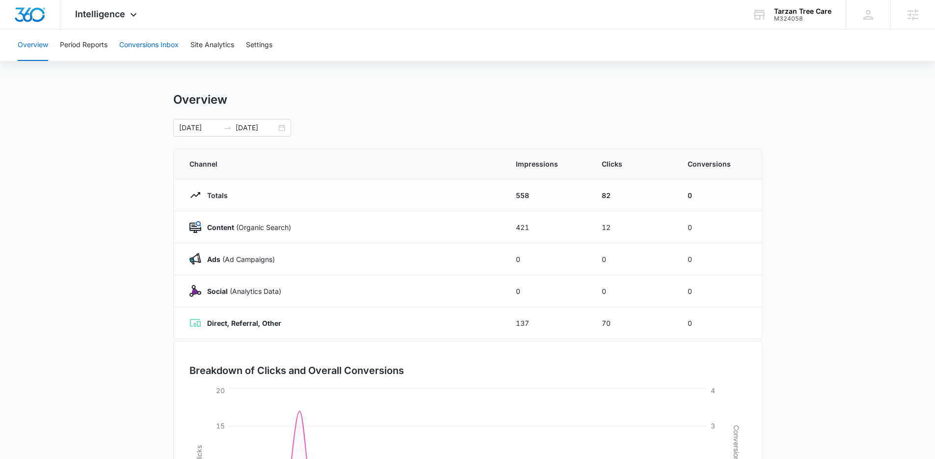
click at [137, 47] on button "Conversions Inbox" at bounding box center [148, 44] width 59 height 31
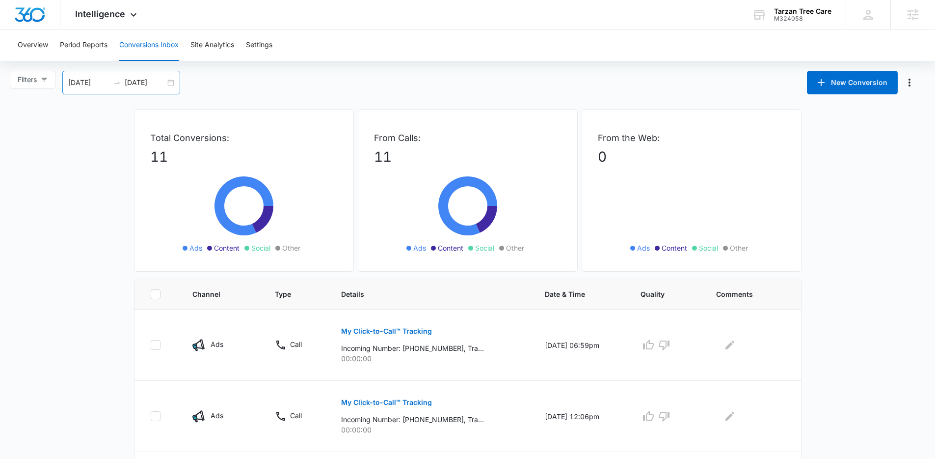
click at [178, 83] on div "09/07/2025 10/07/2025" at bounding box center [121, 83] width 118 height 24
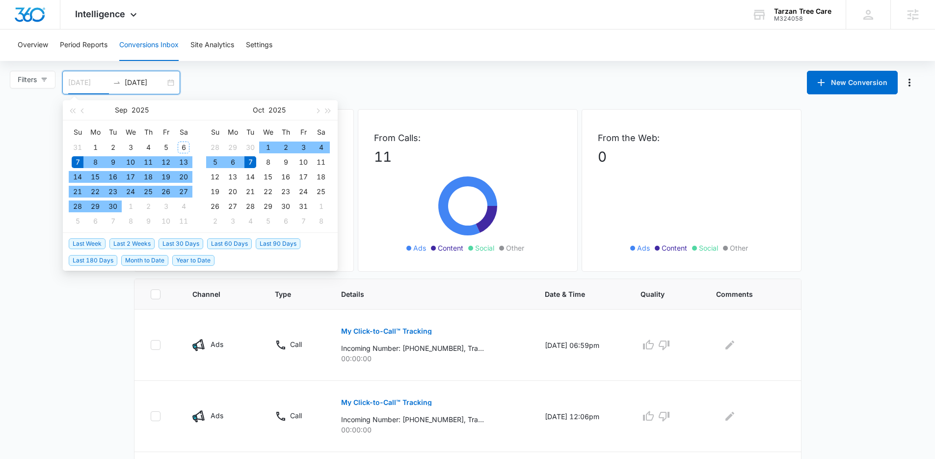
type input "09/07/2025"
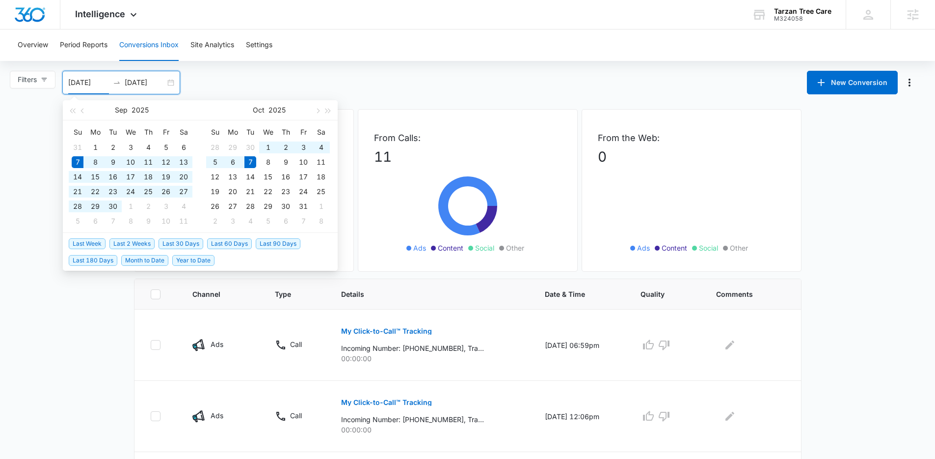
click at [185, 241] on span "Last 30 Days" at bounding box center [181, 243] width 45 height 11
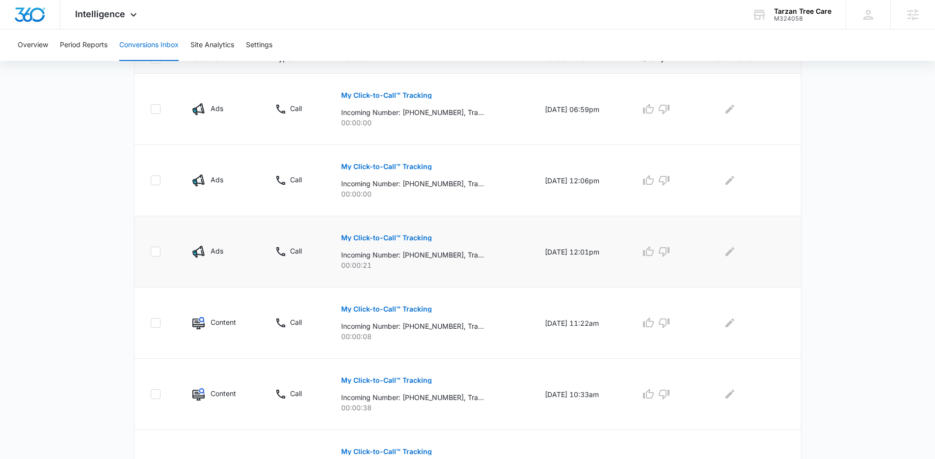
scroll to position [187, 0]
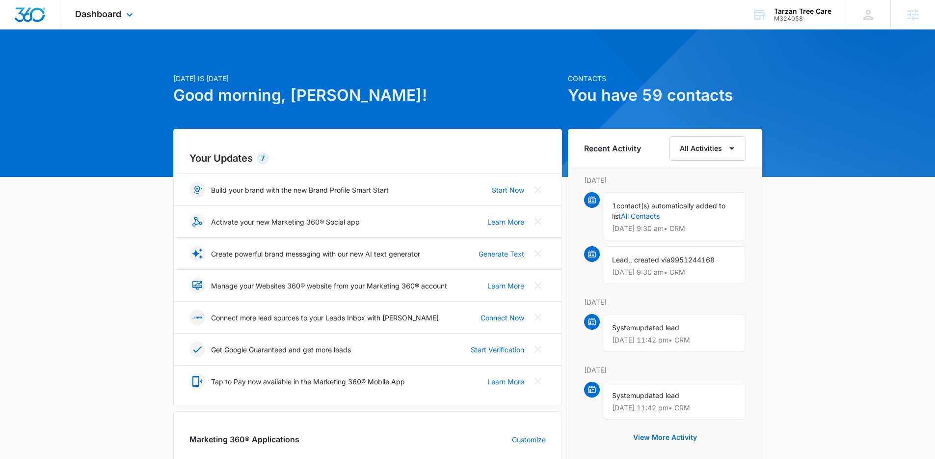
click at [96, 25] on div "Dashboard Apps Reputation Websites Forms CRM Email Social Payments POS Content …" at bounding box center [105, 14] width 90 height 29
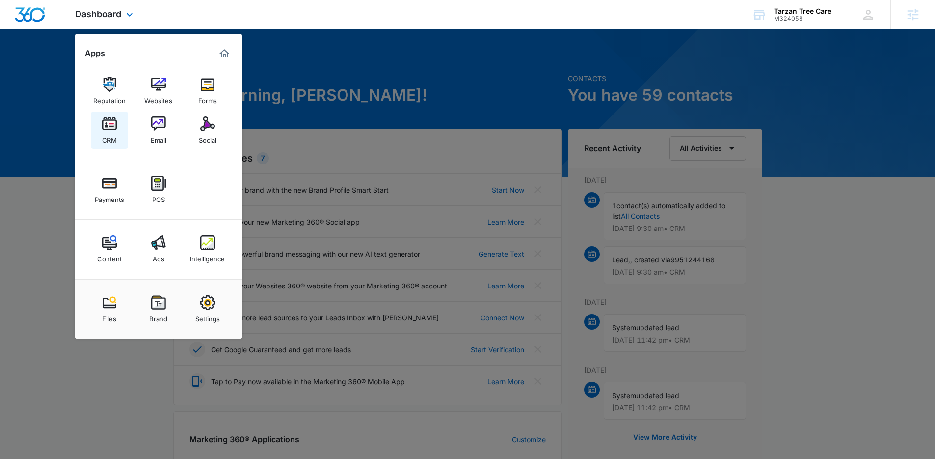
click at [113, 130] on img at bounding box center [109, 123] width 15 height 15
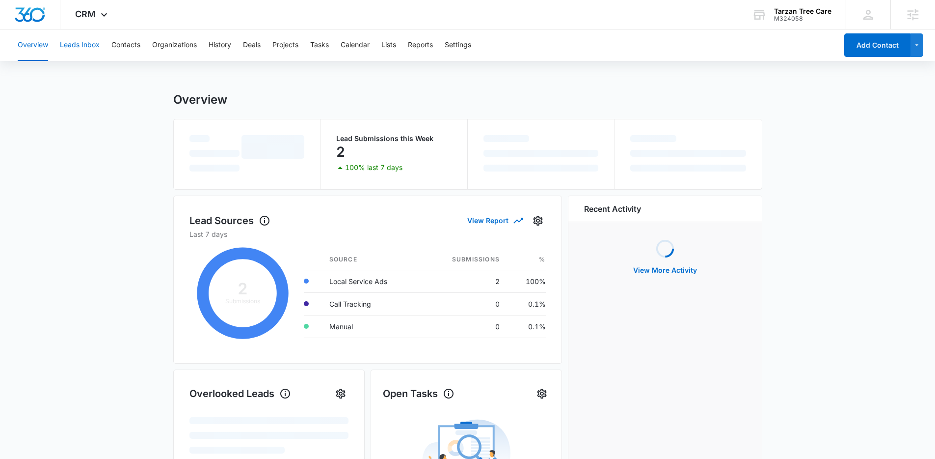
click at [91, 46] on button "Leads Inbox" at bounding box center [80, 44] width 40 height 31
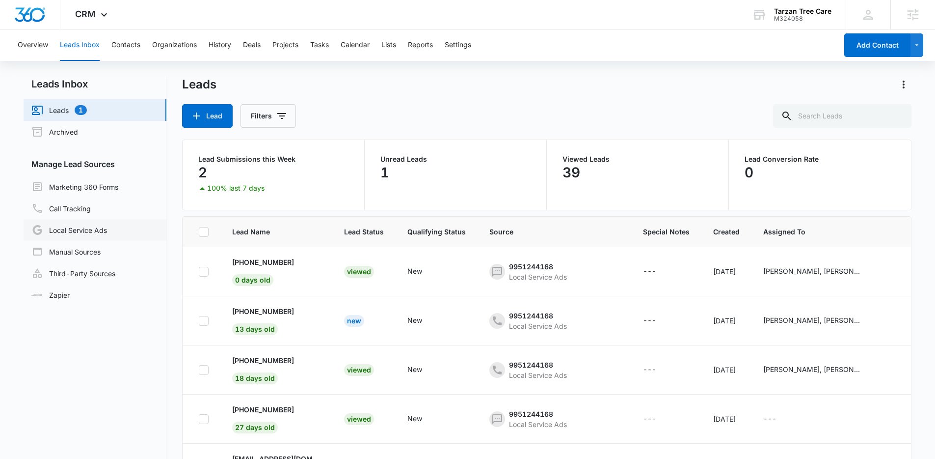
click at [92, 236] on link "Local Service Ads" at bounding box center [69, 230] width 76 height 12
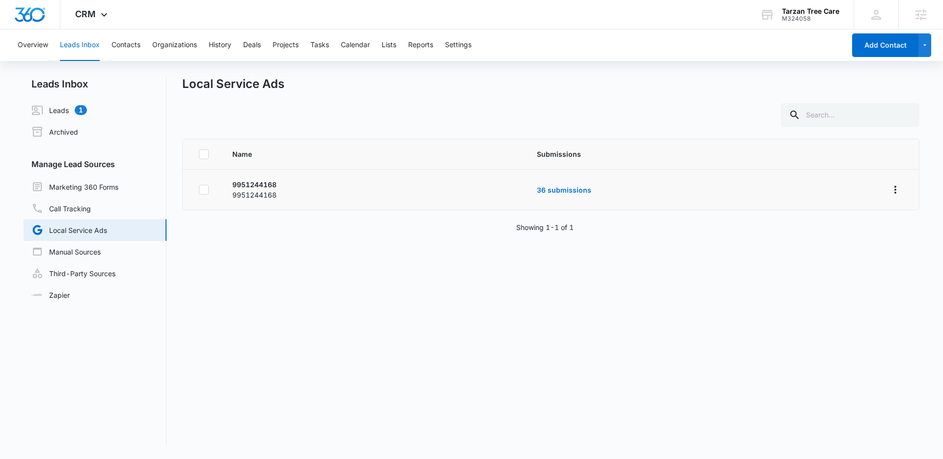
click at [575, 194] on td "36 submissions" at bounding box center [700, 189] width 351 height 41
click at [576, 193] on link "36 submissions" at bounding box center [564, 190] width 55 height 8
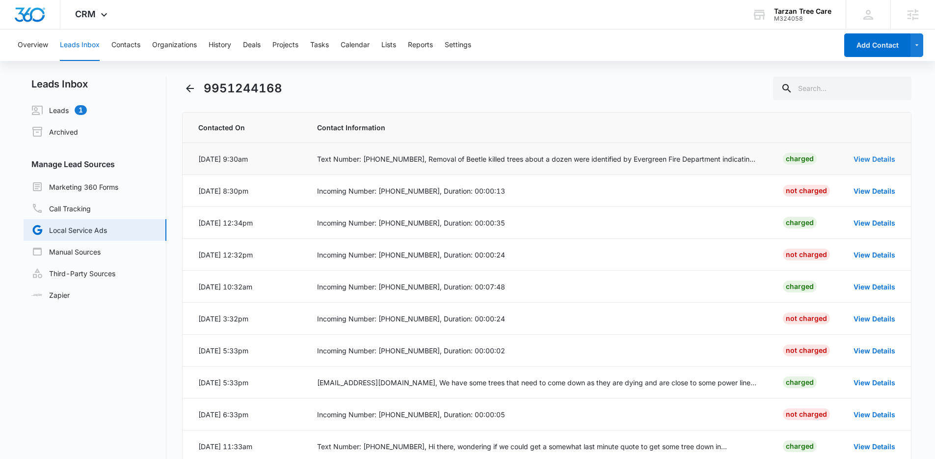
click at [873, 160] on link "View Details" at bounding box center [875, 159] width 42 height 8
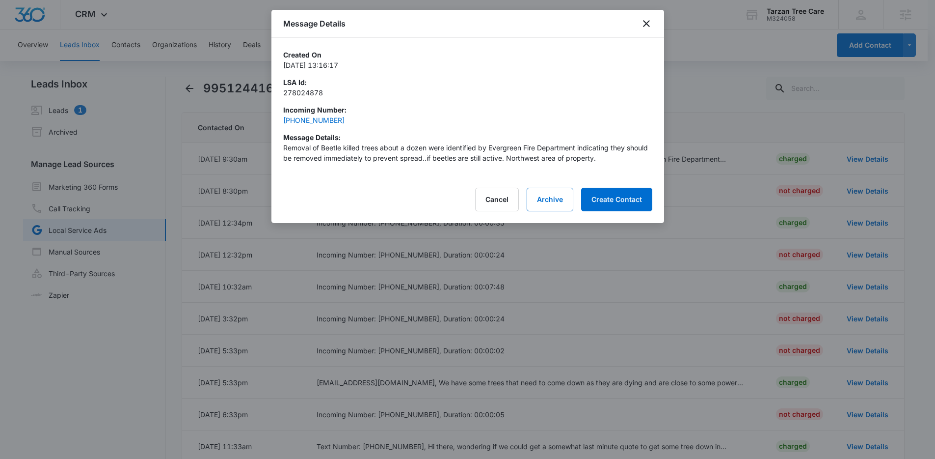
drag, startPoint x: 487, startPoint y: 147, endPoint x: 572, endPoint y: 152, distance: 84.6
click at [576, 155] on p "Removal of Beetle killed trees about a dozen were identified by Evergreen Fire …" at bounding box center [467, 152] width 369 height 21
click at [651, 27] on icon "close" at bounding box center [647, 24] width 12 height 12
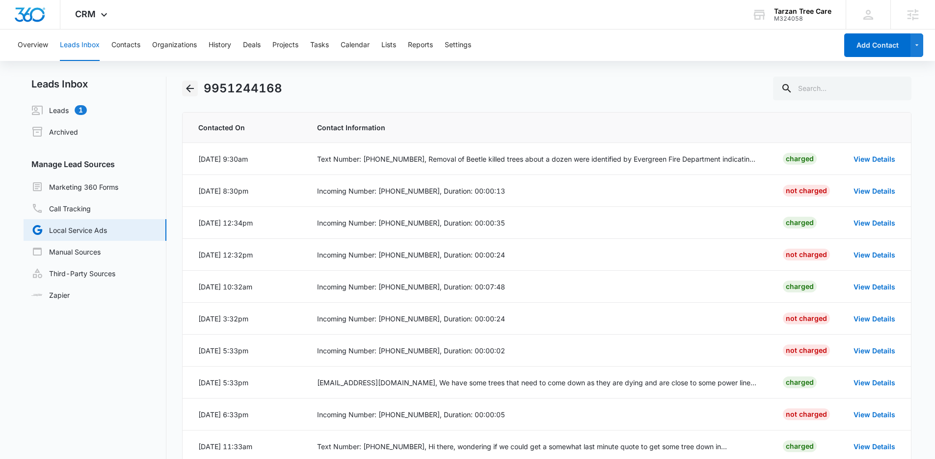
click at [187, 88] on icon "Back" at bounding box center [190, 88] width 8 height 8
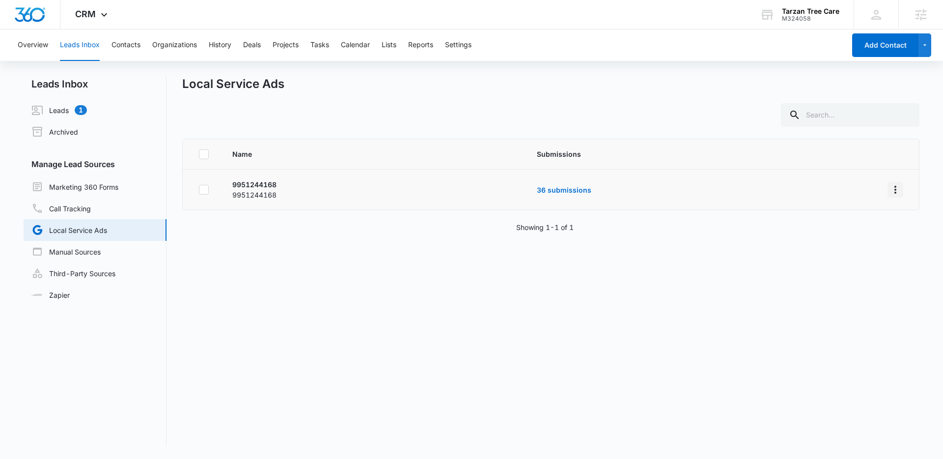
click at [889, 186] on icon "Overflow Menu" at bounding box center [895, 190] width 12 height 12
click at [861, 229] on div "Submission Rules" at bounding box center [843, 231] width 55 height 7
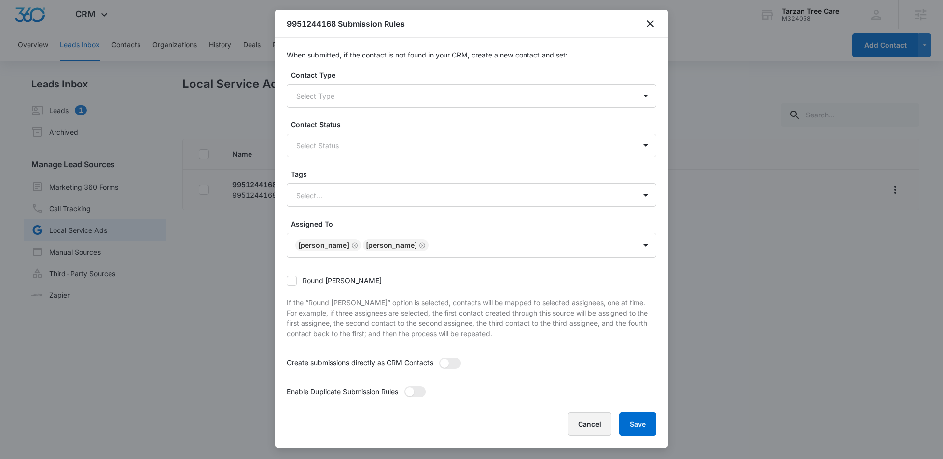
click at [583, 430] on button "Cancel" at bounding box center [590, 424] width 44 height 24
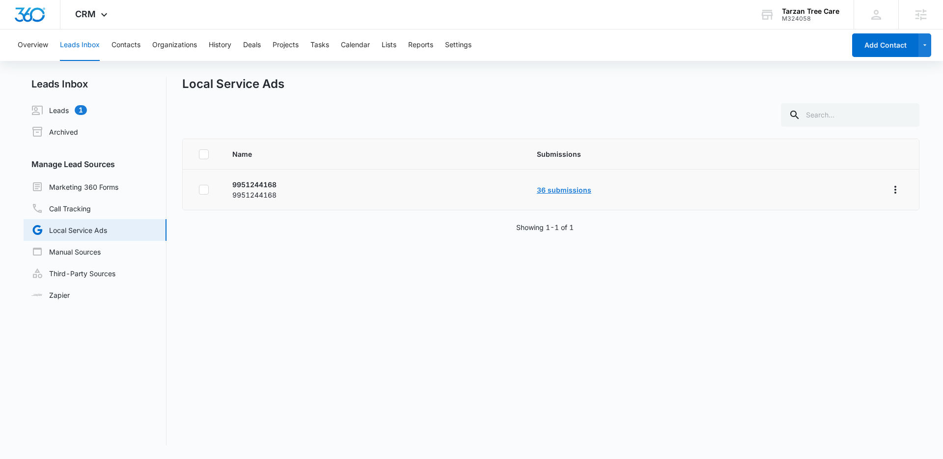
click at [561, 191] on link "36 submissions" at bounding box center [564, 190] width 55 height 8
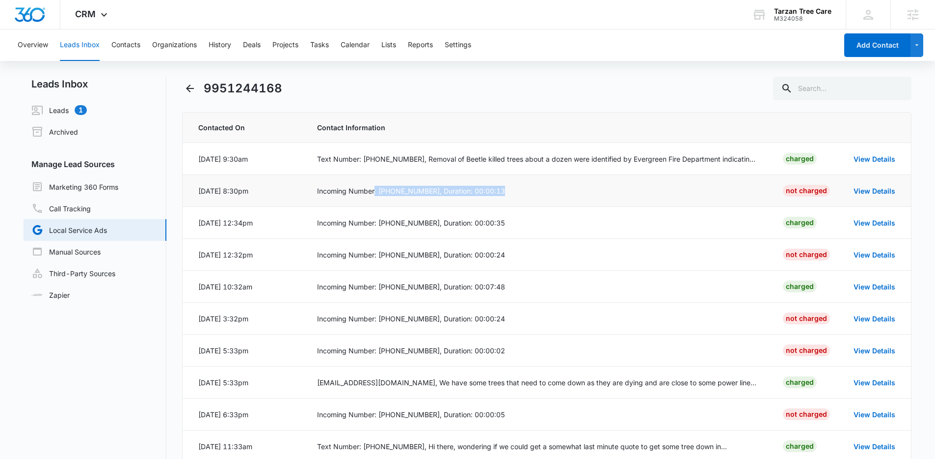
drag, startPoint x: 376, startPoint y: 194, endPoint x: 390, endPoint y: 196, distance: 14.9
click at [390, 196] on td "Incoming Number: (303) 947-0016, Duration: 00:00:13" at bounding box center [538, 191] width 466 height 32
click at [395, 195] on div "Incoming Number: (303) 947-0016, Duration: 00:00:13" at bounding box center [538, 191] width 443 height 10
drag, startPoint x: 399, startPoint y: 192, endPoint x: 380, endPoint y: 195, distance: 18.8
click at [380, 195] on div "Incoming Number: (303) 947-0016, Duration: 00:00:13" at bounding box center [538, 191] width 443 height 10
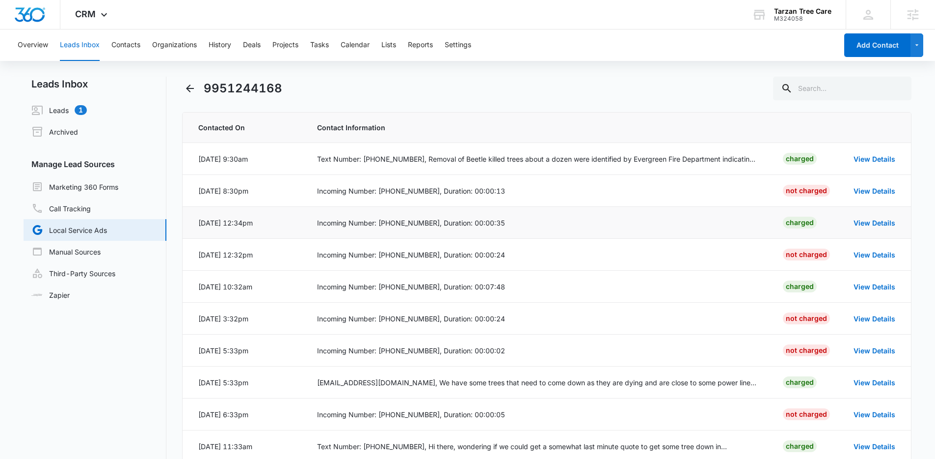
click at [500, 207] on td "Incoming Number: (720) 373-3641, Duration: 00:00:35" at bounding box center [538, 223] width 466 height 32
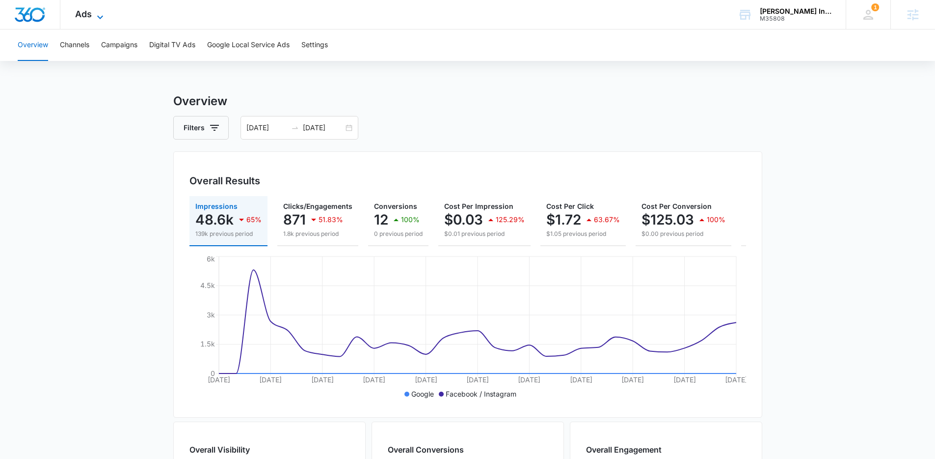
click at [86, 13] on span "Ads" at bounding box center [83, 14] width 17 height 10
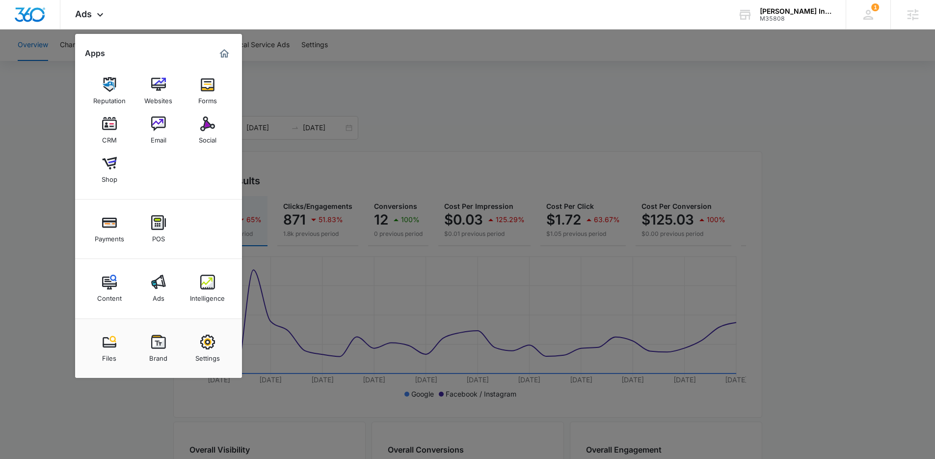
click at [354, 101] on div at bounding box center [467, 229] width 935 height 459
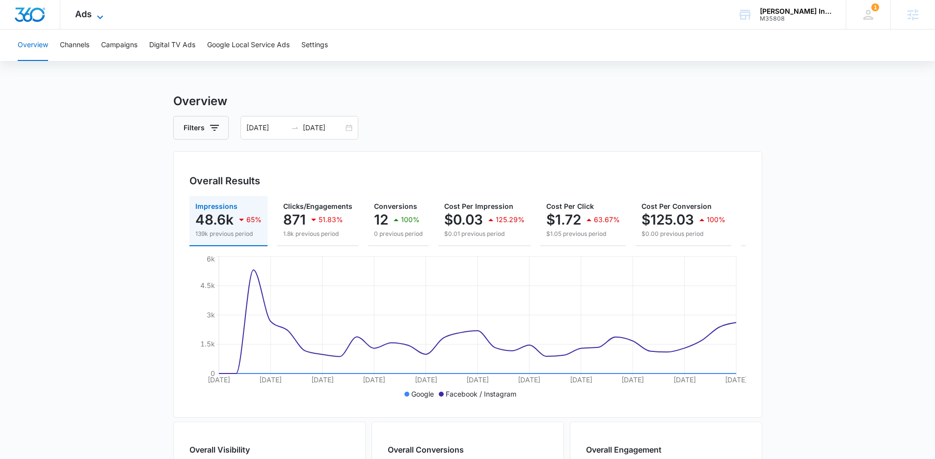
click at [95, 18] on icon at bounding box center [100, 17] width 12 height 12
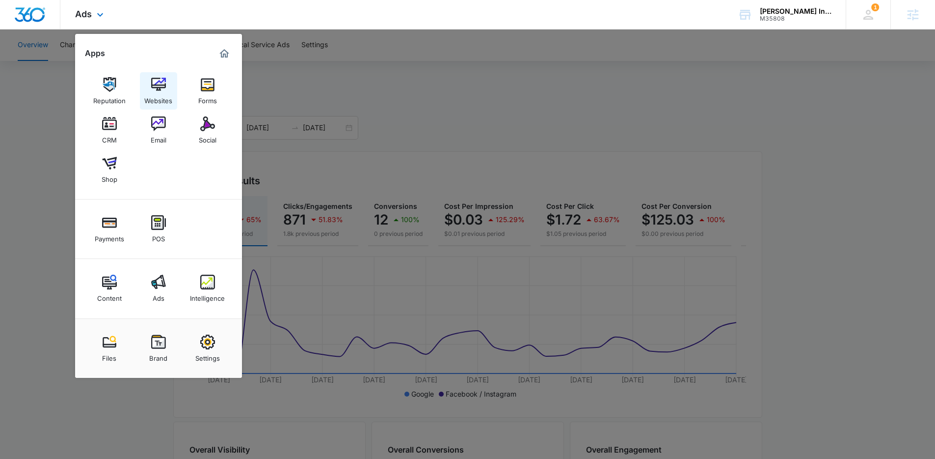
click at [164, 94] on div "Websites" at bounding box center [158, 98] width 28 height 13
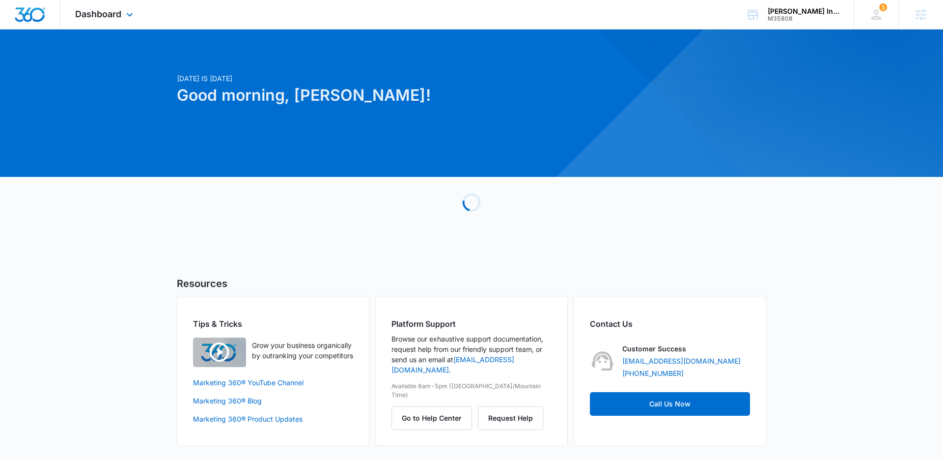
click at [136, 14] on div "Dashboard Apps Reputation Websites Forms CRM Email Social Shop Payments POS Con…" at bounding box center [105, 14] width 90 height 29
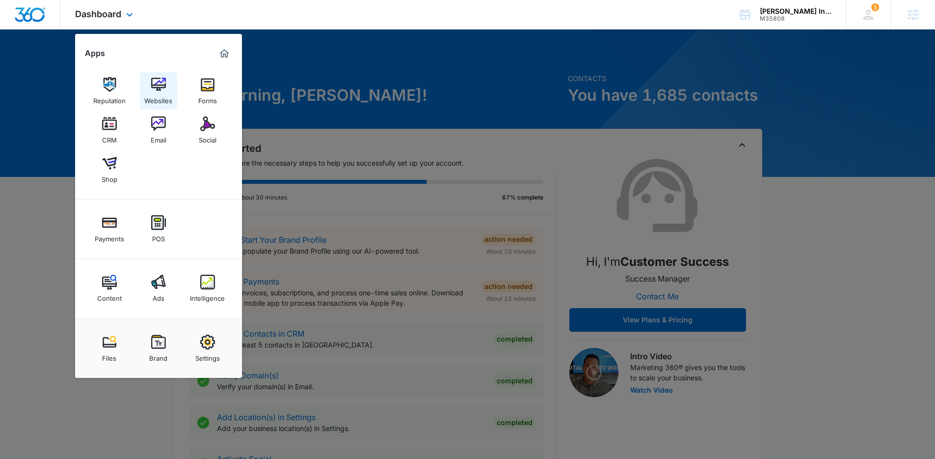
click at [152, 84] on img at bounding box center [158, 84] width 15 height 15
